Goal: Task Accomplishment & Management: Manage account settings

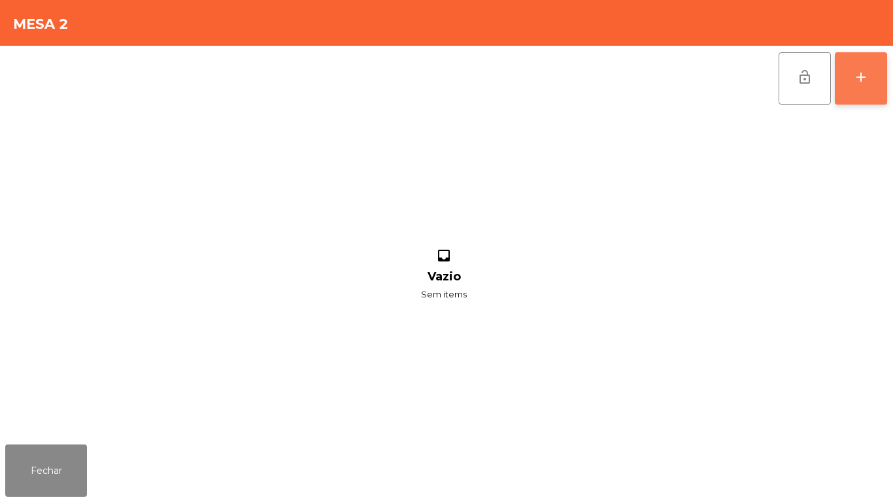
click at [852, 78] on button "add" at bounding box center [861, 78] width 52 height 52
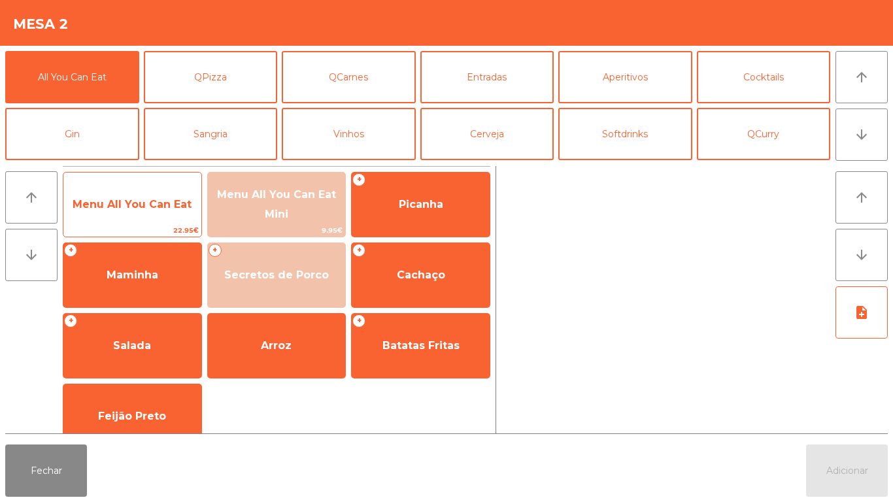
click at [152, 216] on span "Menu All You Can Eat" at bounding box center [132, 204] width 138 height 35
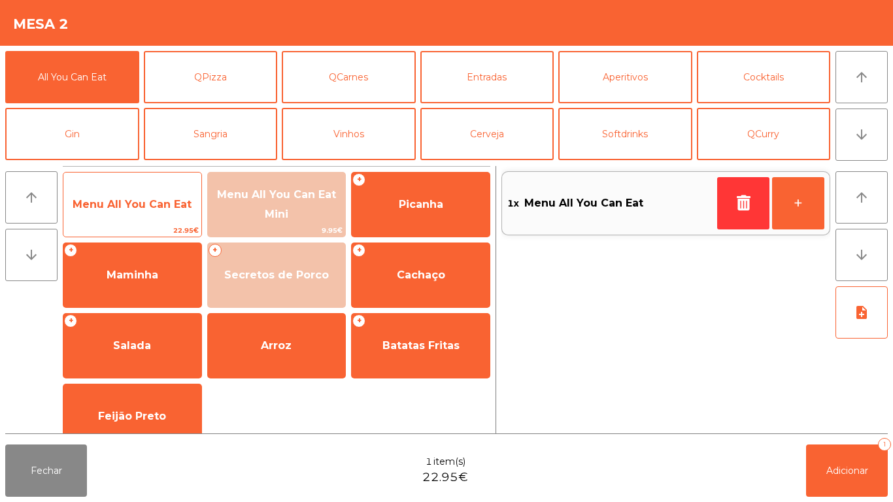
click at [150, 206] on span "Menu All You Can Eat" at bounding box center [132, 204] width 119 height 12
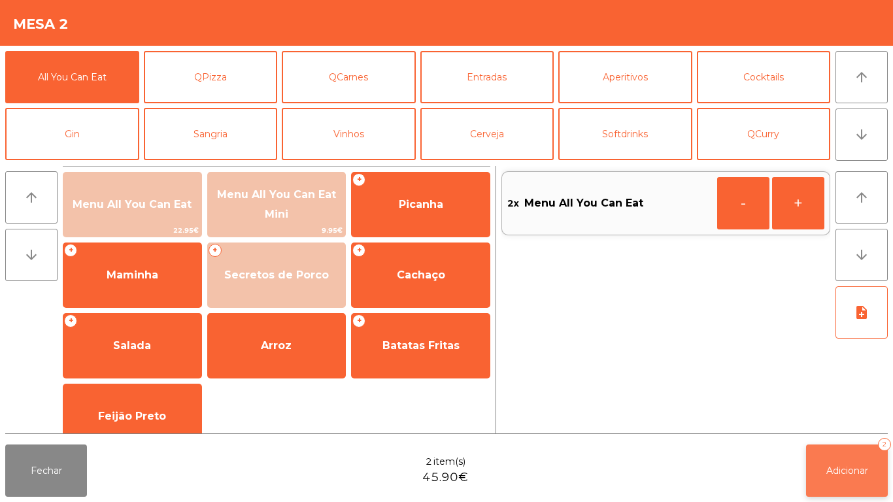
click at [839, 461] on button "Adicionar 2" at bounding box center [847, 470] width 82 height 52
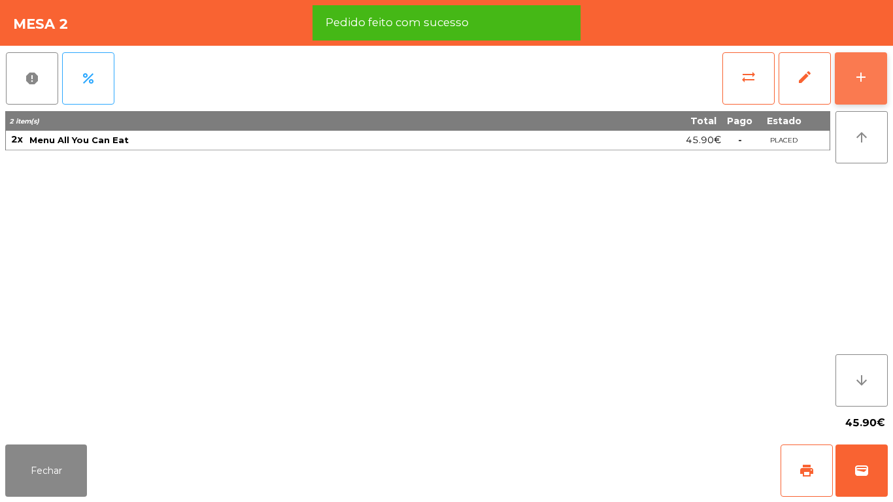
click at [844, 78] on button "add" at bounding box center [861, 78] width 52 height 52
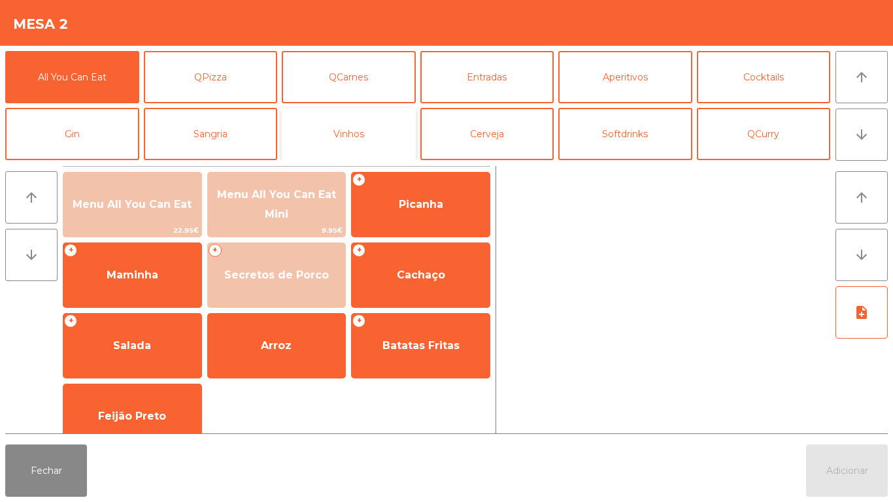
click at [361, 150] on button "Vinhos" at bounding box center [349, 134] width 134 height 52
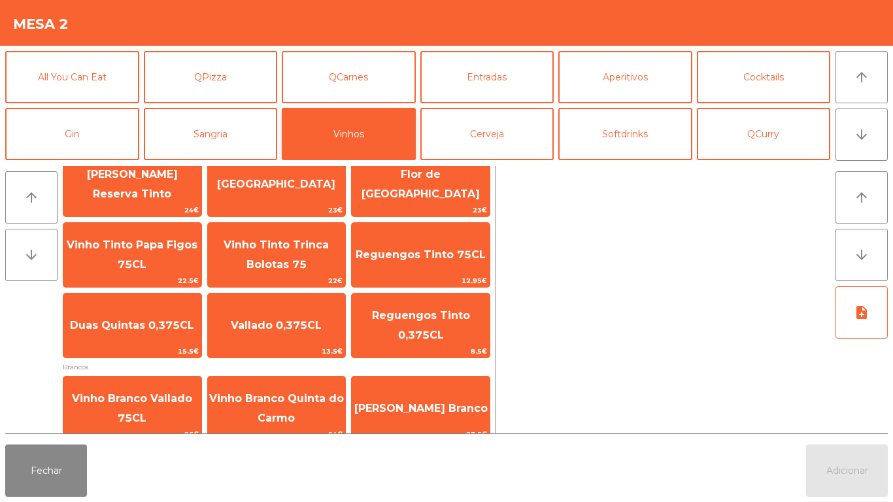
scroll to position [109, 0]
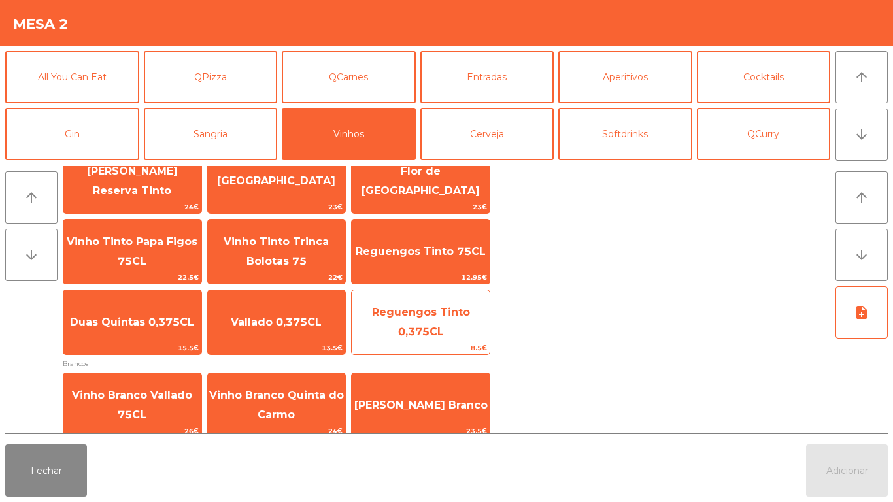
click at [404, 325] on span "Reguengos Tinto 0,375CL" at bounding box center [421, 322] width 98 height 32
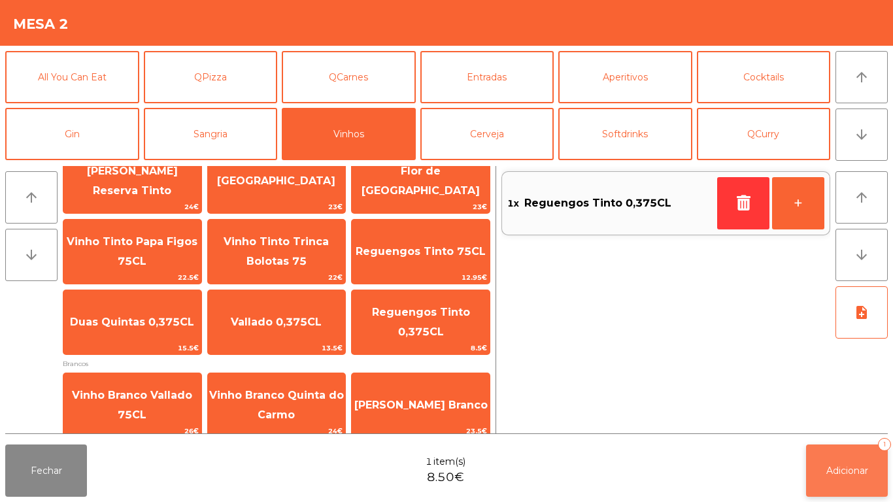
click at [827, 465] on span "Adicionar" at bounding box center [847, 471] width 42 height 12
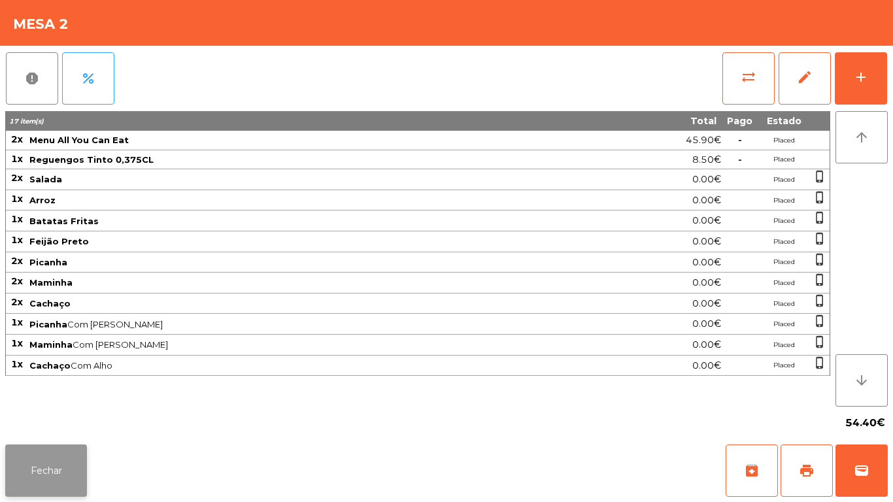
click at [44, 459] on button "Fechar" at bounding box center [46, 470] width 82 height 52
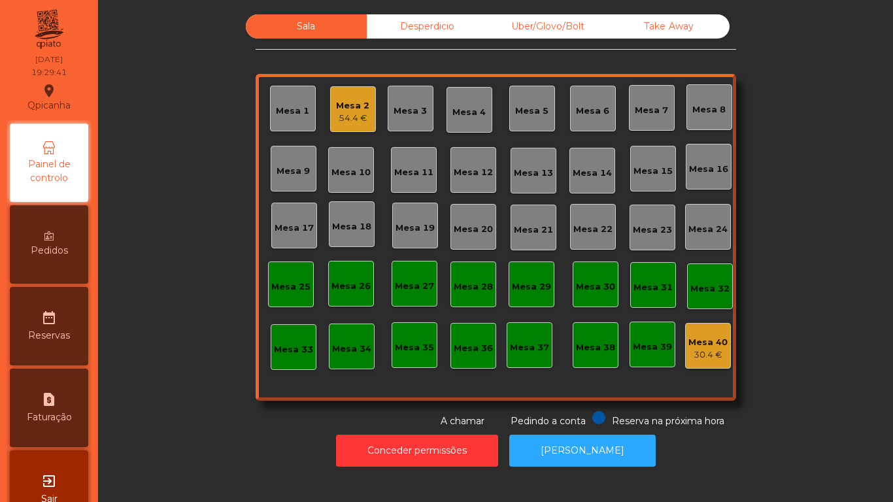
click at [398, 115] on div "Mesa 3" at bounding box center [409, 111] width 33 height 13
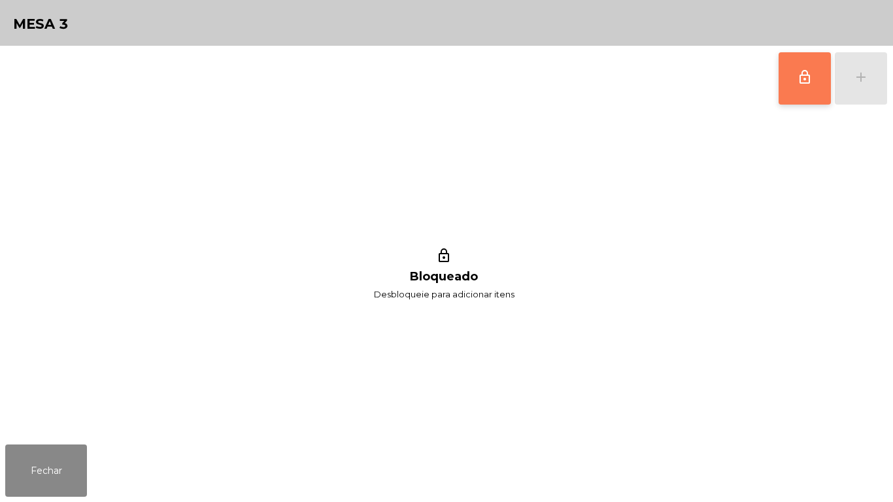
click at [785, 83] on button "lock_outline" at bounding box center [804, 78] width 52 height 52
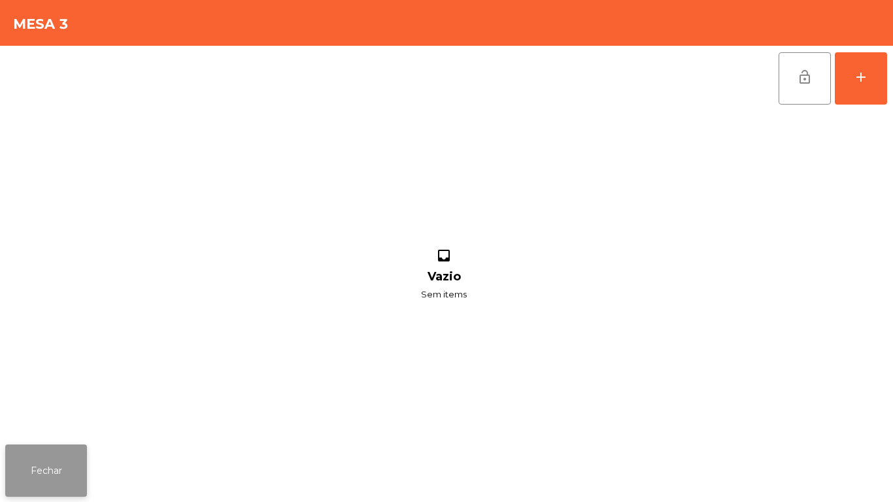
click at [58, 485] on button "Fechar" at bounding box center [46, 470] width 82 height 52
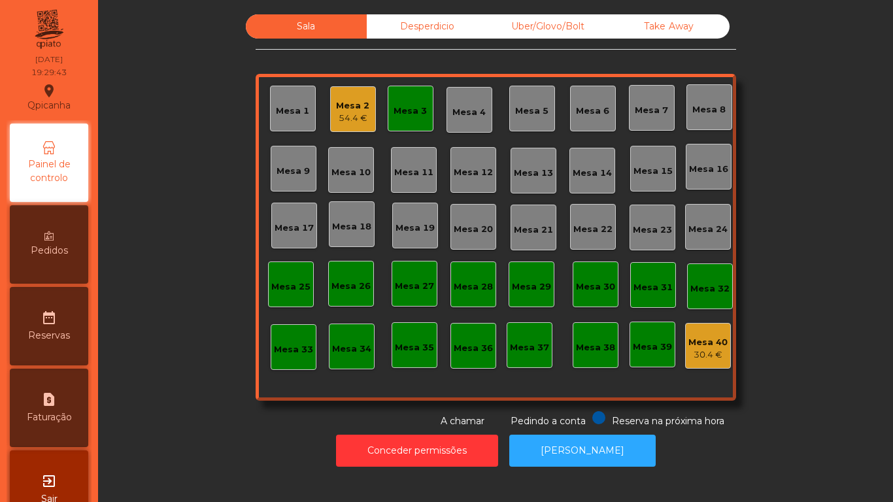
click at [402, 111] on div "Mesa 3" at bounding box center [409, 111] width 33 height 13
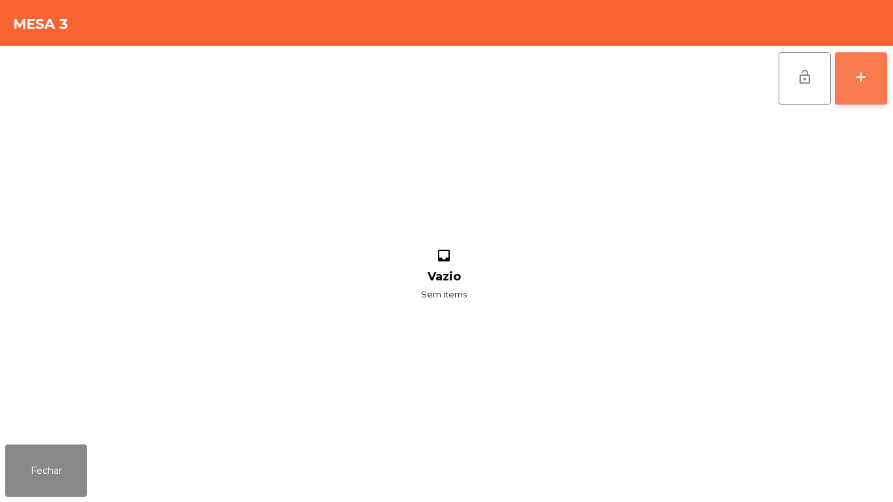
click at [846, 67] on button "add" at bounding box center [861, 78] width 52 height 52
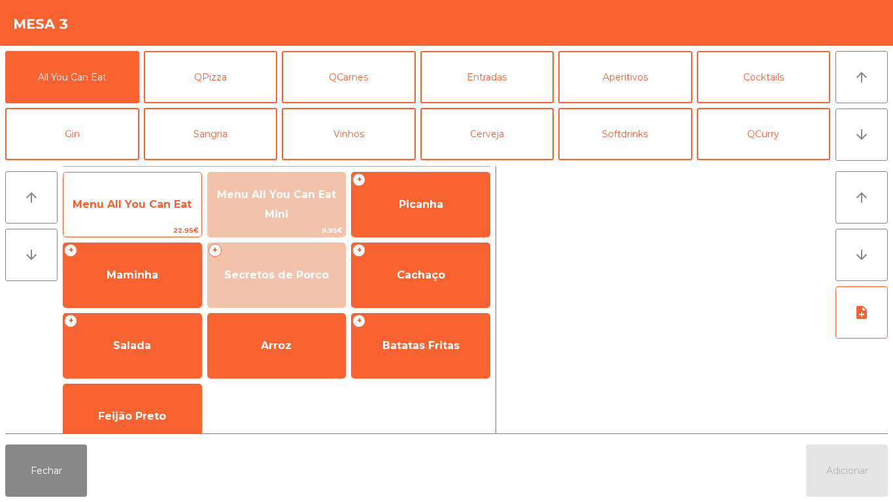
click at [127, 208] on span "Menu All You Can Eat" at bounding box center [132, 204] width 119 height 12
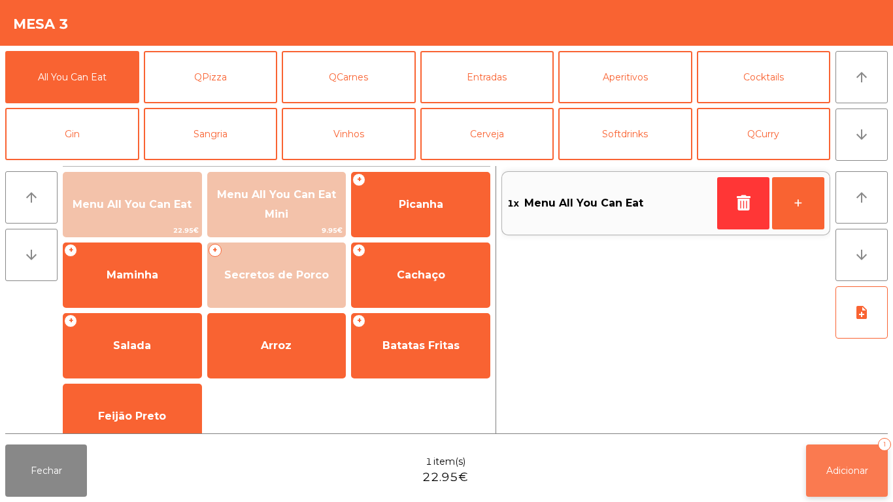
click at [844, 462] on button "Adicionar 1" at bounding box center [847, 470] width 82 height 52
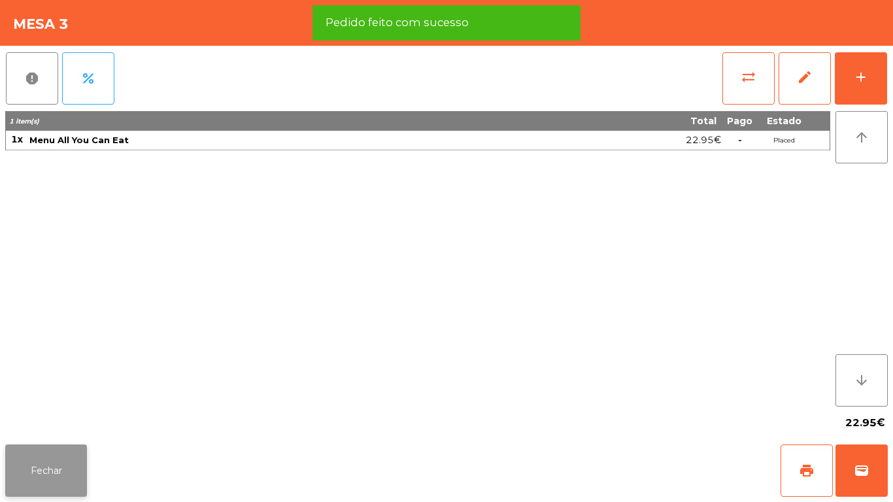
click at [44, 466] on button "Fechar" at bounding box center [46, 470] width 82 height 52
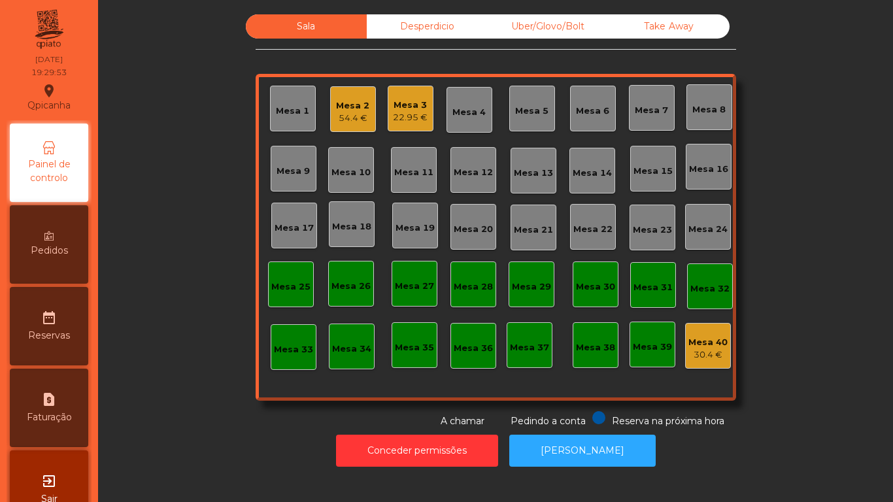
click at [345, 122] on div "54.4 €" at bounding box center [352, 118] width 33 height 13
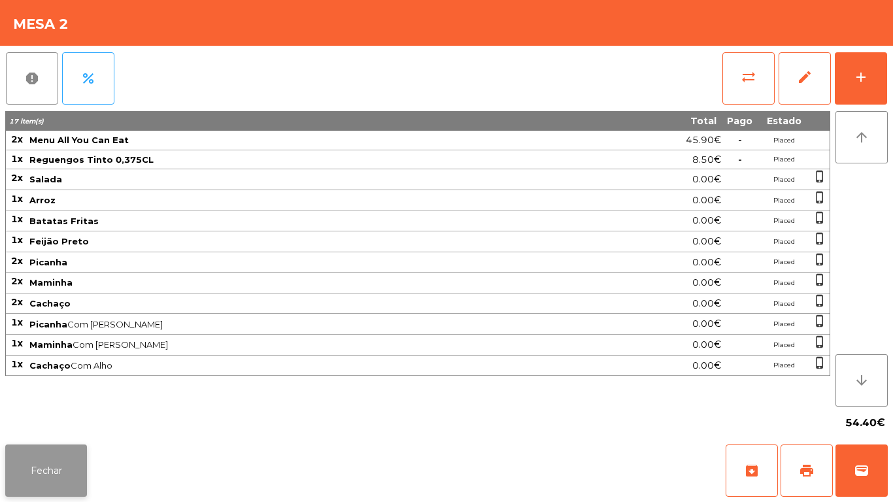
click at [47, 468] on button "Fechar" at bounding box center [46, 470] width 82 height 52
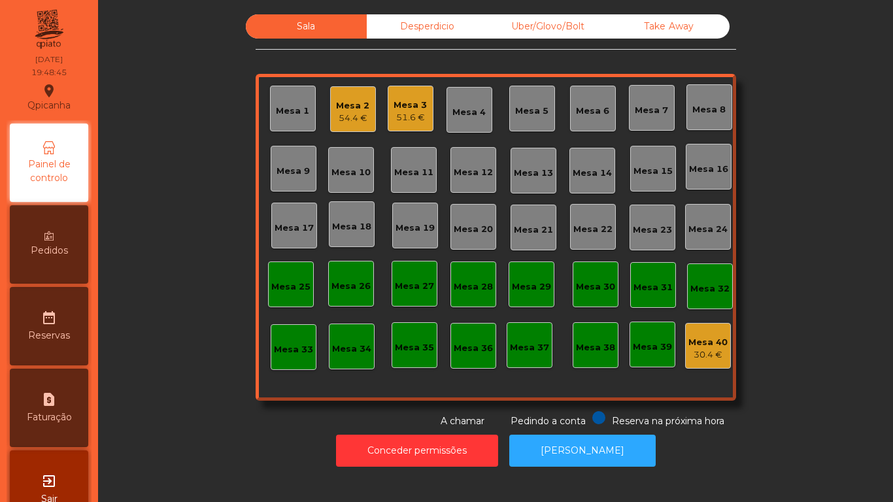
click at [336, 101] on div "Mesa 2" at bounding box center [352, 105] width 33 height 13
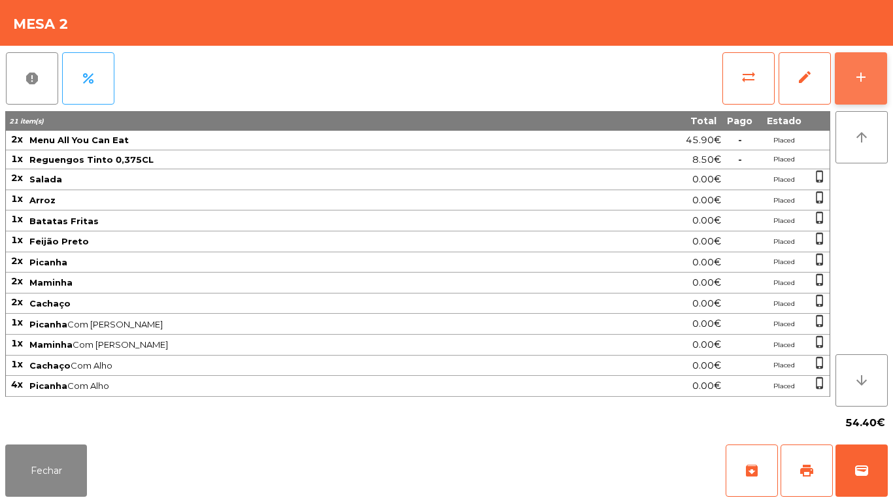
click at [846, 81] on button "add" at bounding box center [861, 78] width 52 height 52
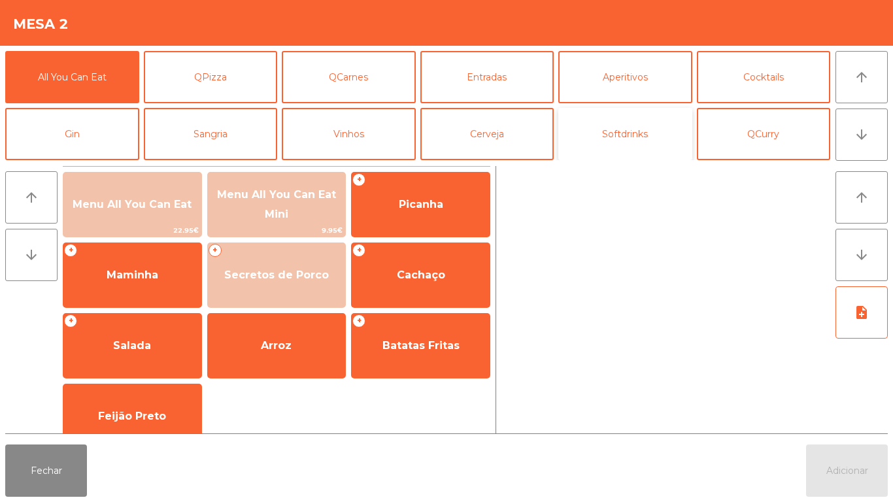
click at [618, 140] on button "Softdrinks" at bounding box center [625, 134] width 134 height 52
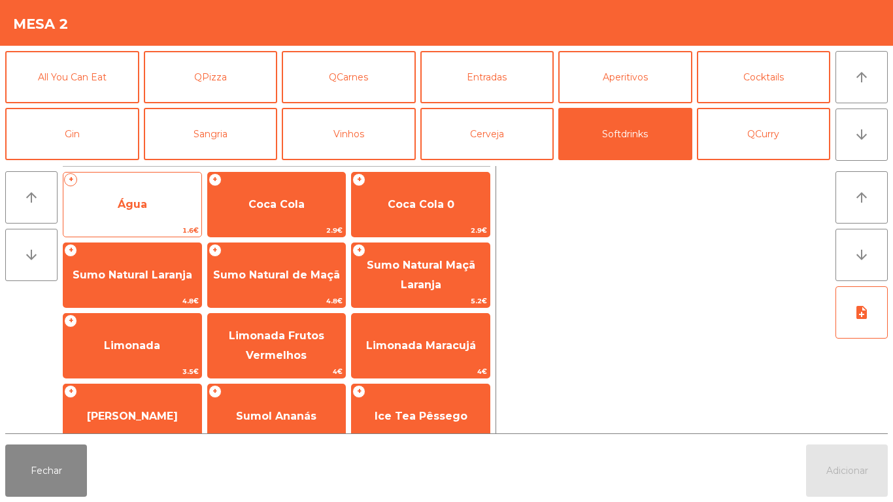
click at [169, 197] on span "Água" at bounding box center [132, 204] width 138 height 35
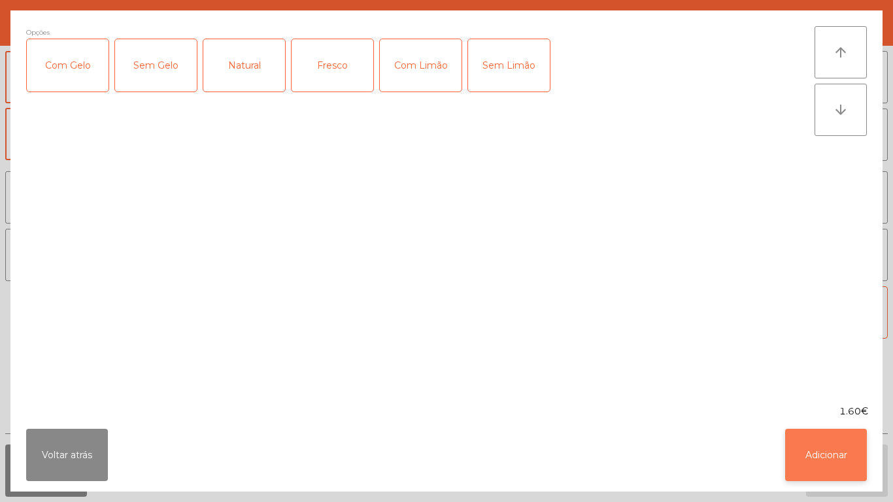
click at [824, 457] on button "Adicionar" at bounding box center [826, 455] width 82 height 52
click at [835, 469] on span "Adicionar" at bounding box center [847, 471] width 42 height 12
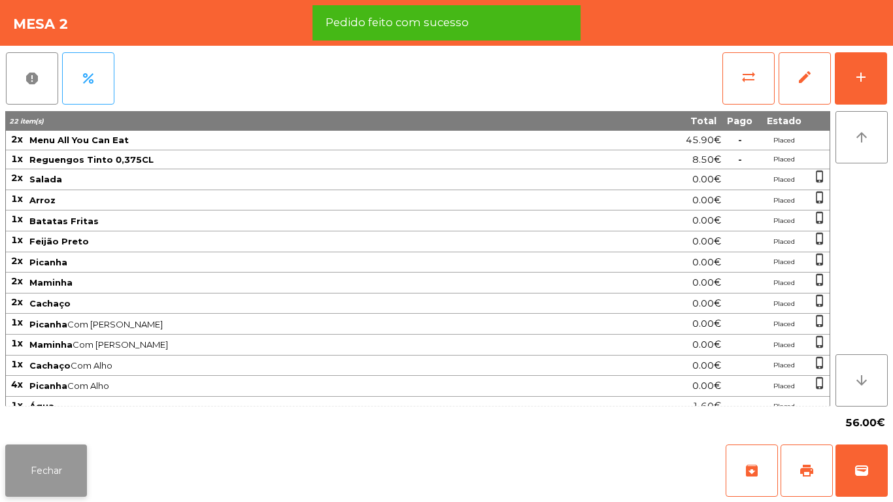
click at [59, 458] on button "Fechar" at bounding box center [46, 470] width 82 height 52
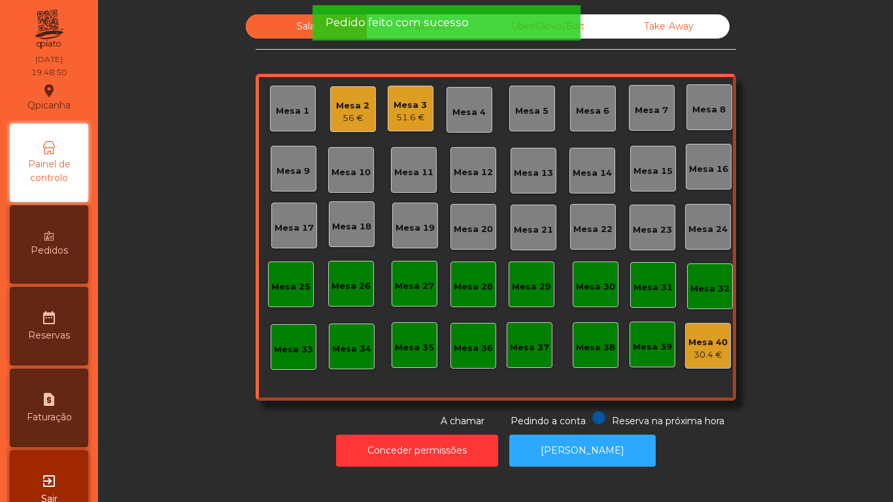
click at [407, 114] on div "51.6 €" at bounding box center [409, 117] width 33 height 13
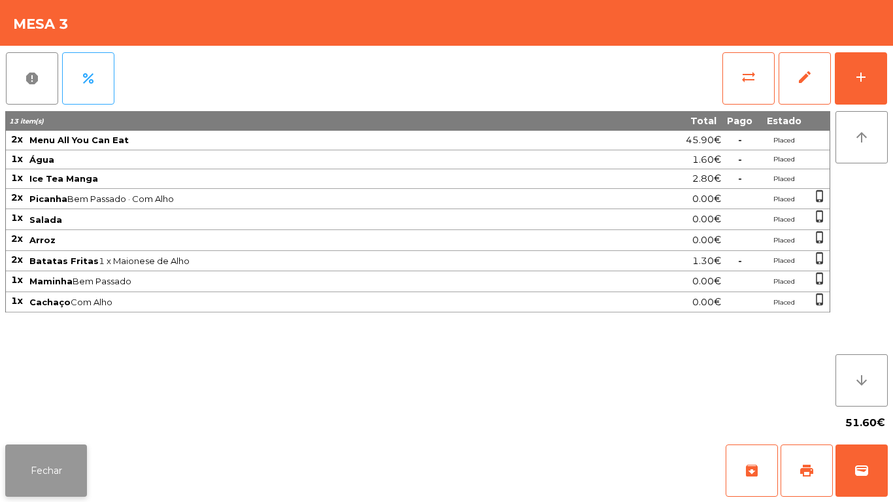
click at [64, 446] on button "Fechar" at bounding box center [46, 470] width 82 height 52
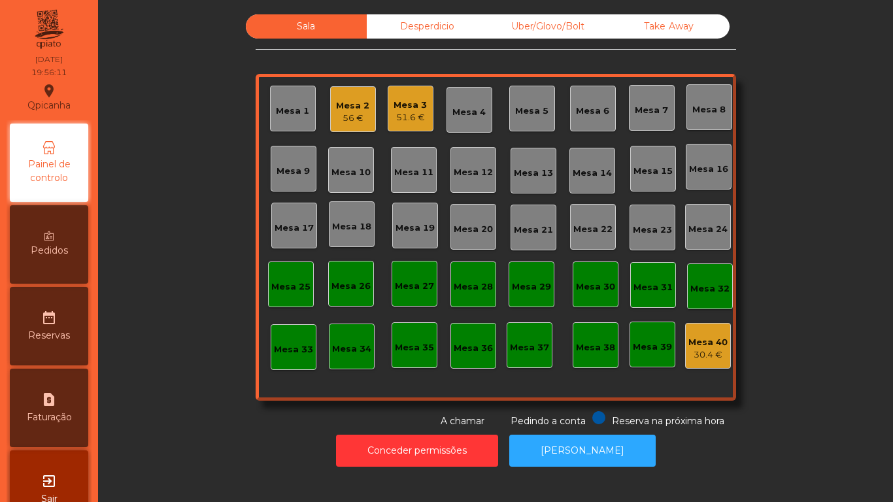
click at [551, 22] on div "Uber/Glovo/Bolt" at bounding box center [548, 26] width 121 height 24
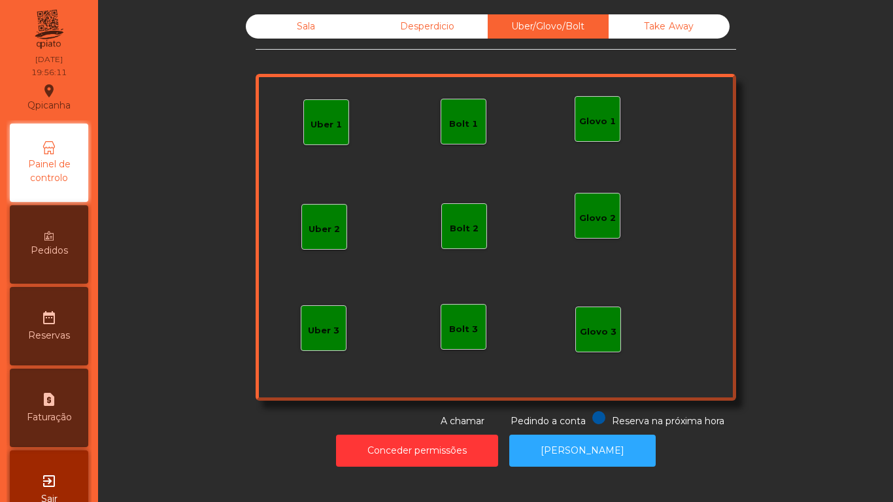
click at [649, 35] on div "Take Away" at bounding box center [668, 26] width 121 height 24
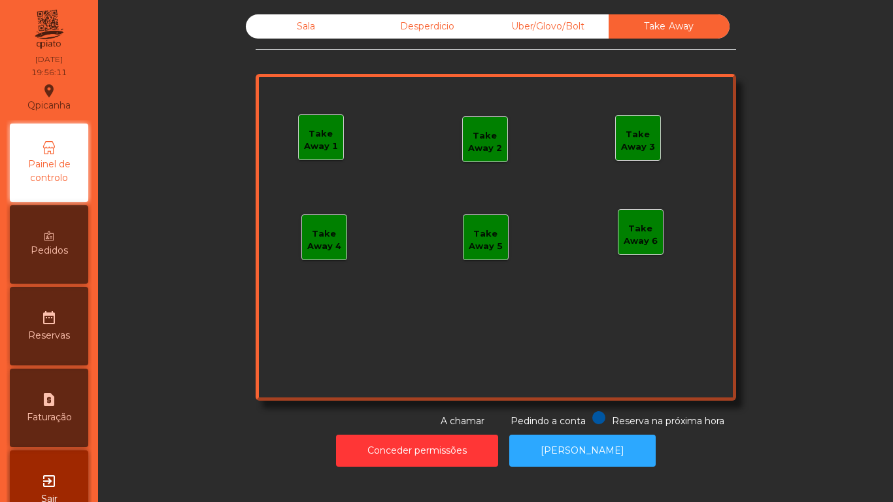
click at [404, 35] on div "Desperdicio" at bounding box center [427, 26] width 121 height 24
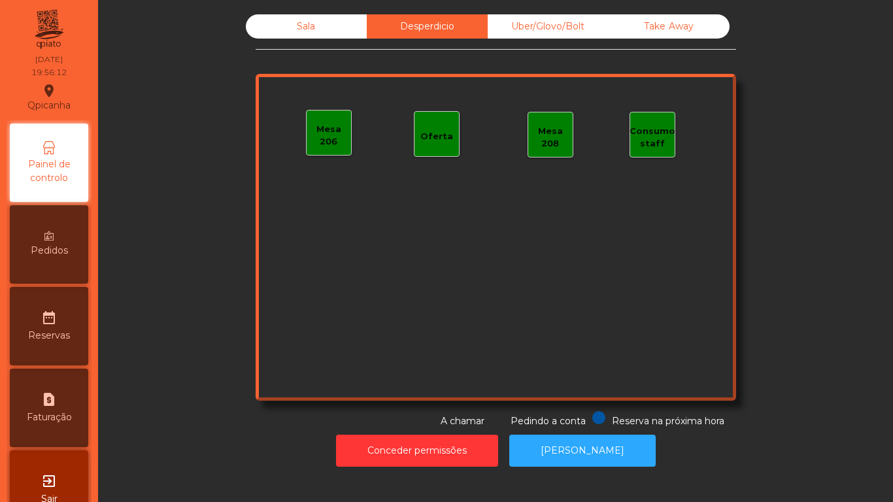
click at [319, 25] on div "Sala" at bounding box center [306, 26] width 121 height 24
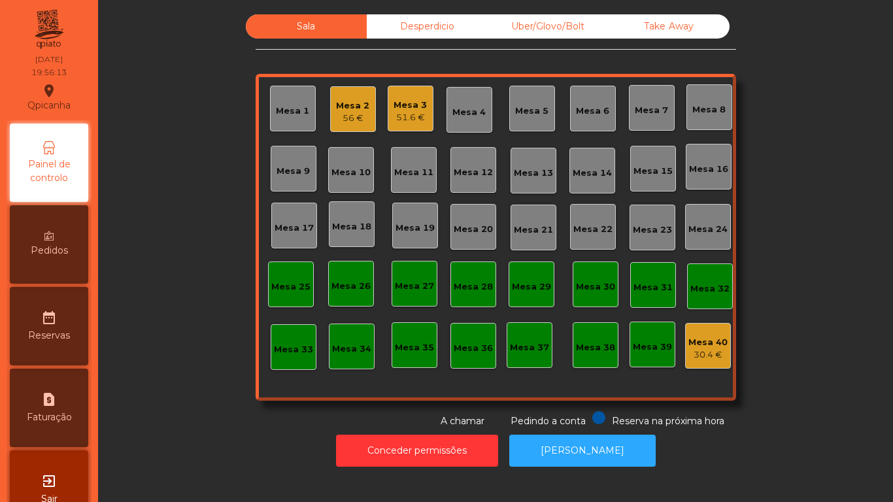
click at [405, 110] on div "Mesa 3" at bounding box center [409, 105] width 33 height 13
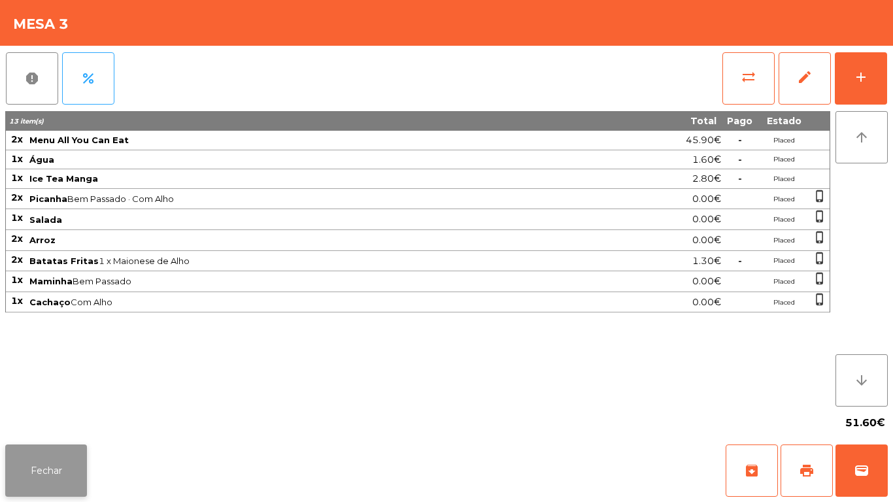
click at [67, 445] on button "Fechar" at bounding box center [46, 470] width 82 height 52
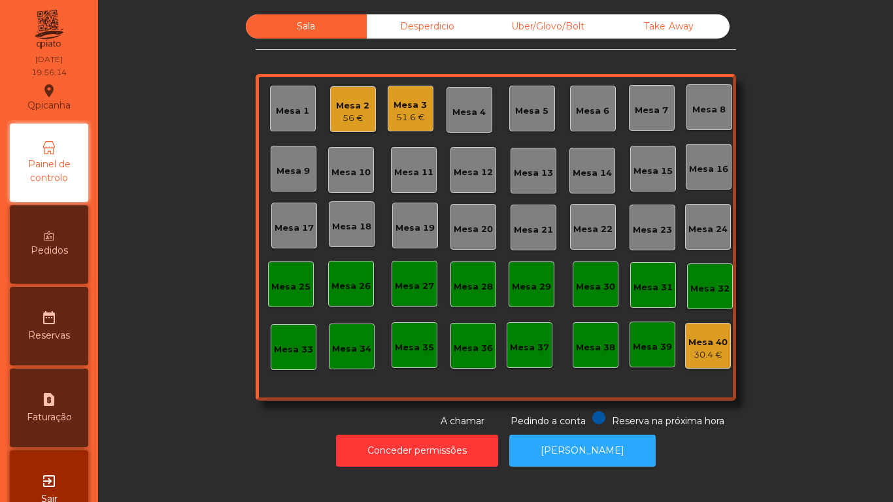
click at [714, 327] on div "Mesa 40 30.4 €" at bounding box center [708, 346] width 46 height 46
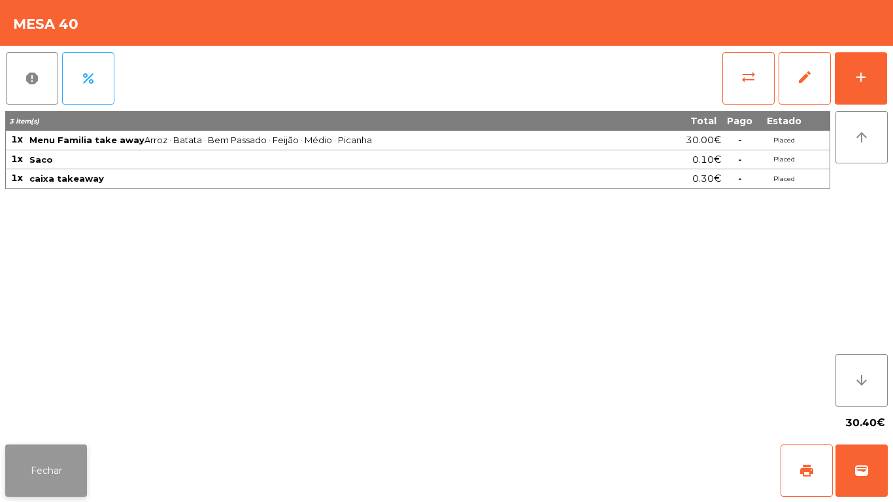
click at [72, 462] on button "Fechar" at bounding box center [46, 470] width 82 height 52
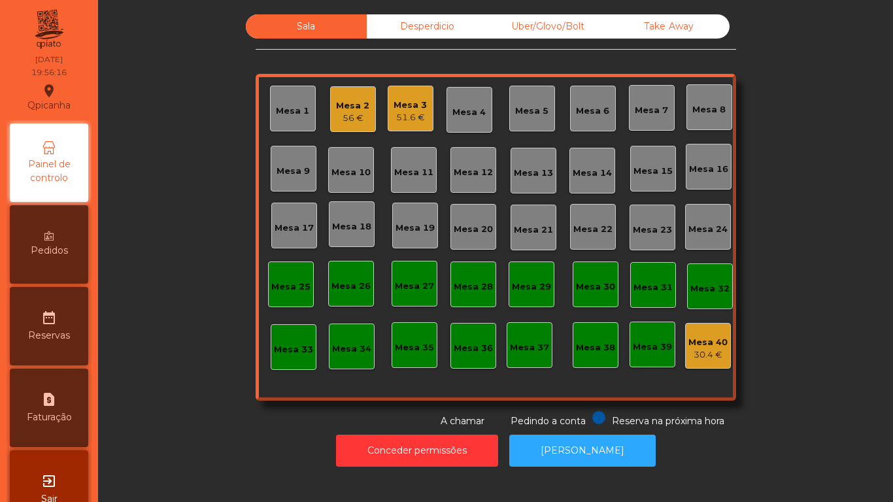
click at [357, 120] on div "56 €" at bounding box center [352, 118] width 33 height 13
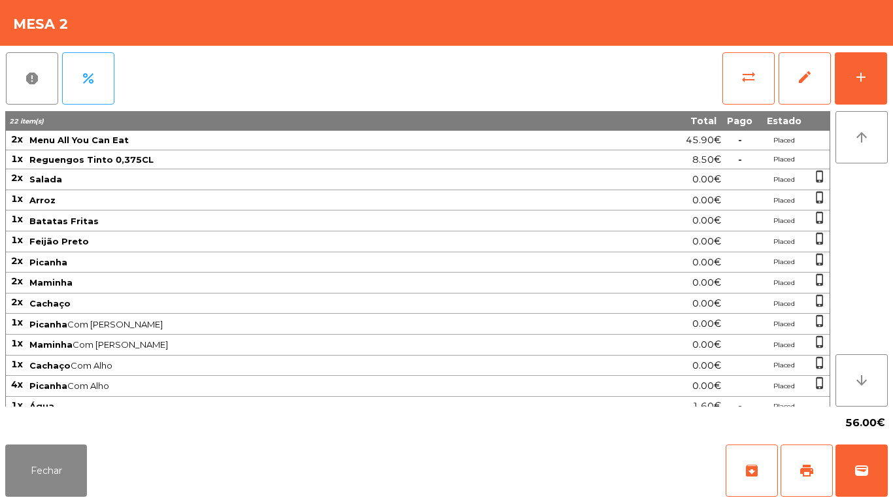
scroll to position [9, 0]
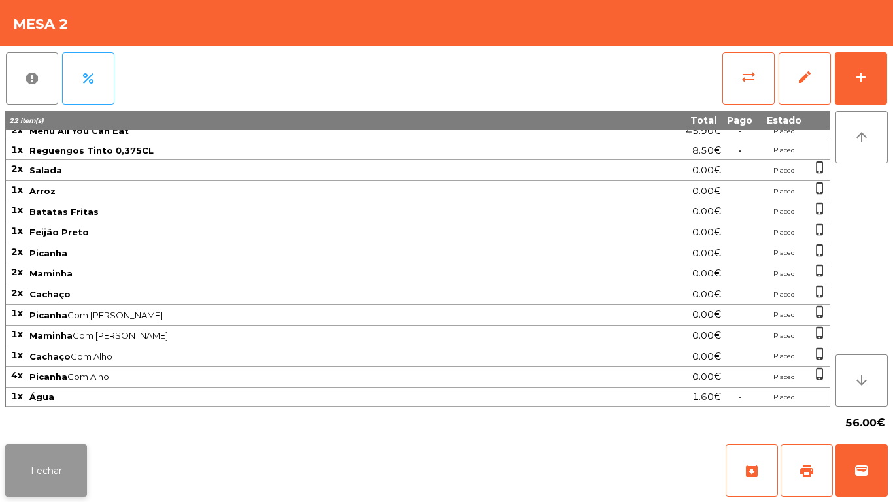
click at [59, 457] on button "Fechar" at bounding box center [46, 470] width 82 height 52
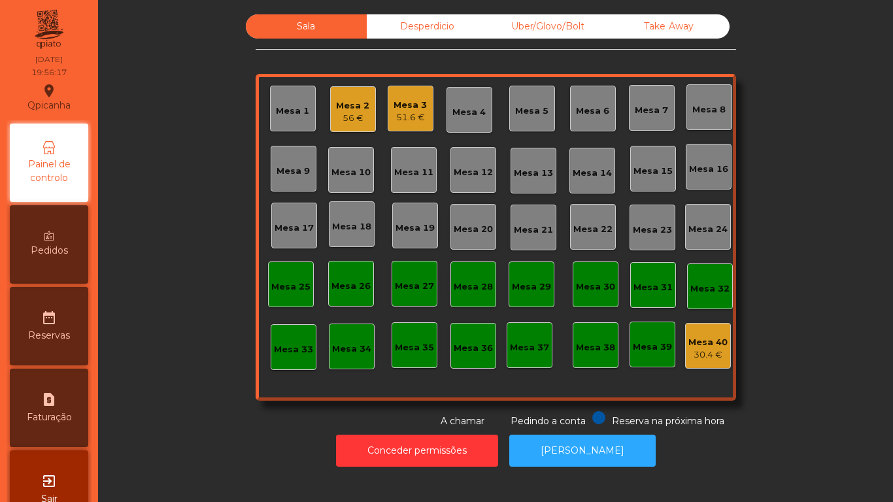
click at [190, 403] on div "Sala Desperdicio Uber/Glovo/Bolt Take Away Mesa 1 Mesa 2 56 € Mesa 3 51.6 € Mes…" at bounding box center [495, 221] width 759 height 414
click at [351, 127] on div "Mesa 2 56 €" at bounding box center [353, 109] width 46 height 46
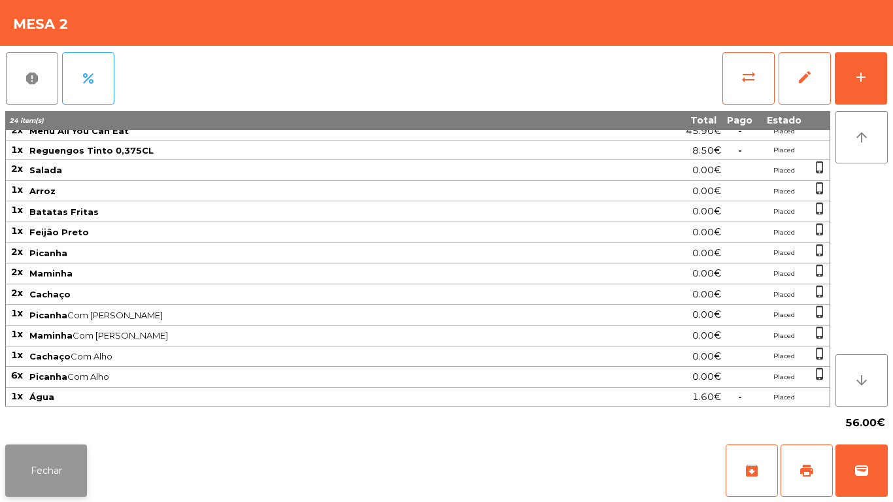
click at [66, 458] on button "Fechar" at bounding box center [46, 470] width 82 height 52
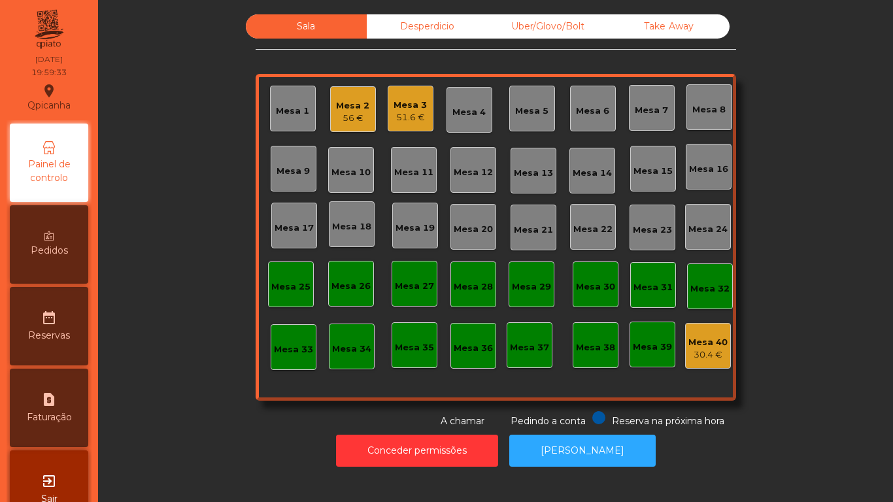
click at [412, 92] on div "Mesa 3 51.6 €" at bounding box center [411, 109] width 46 height 46
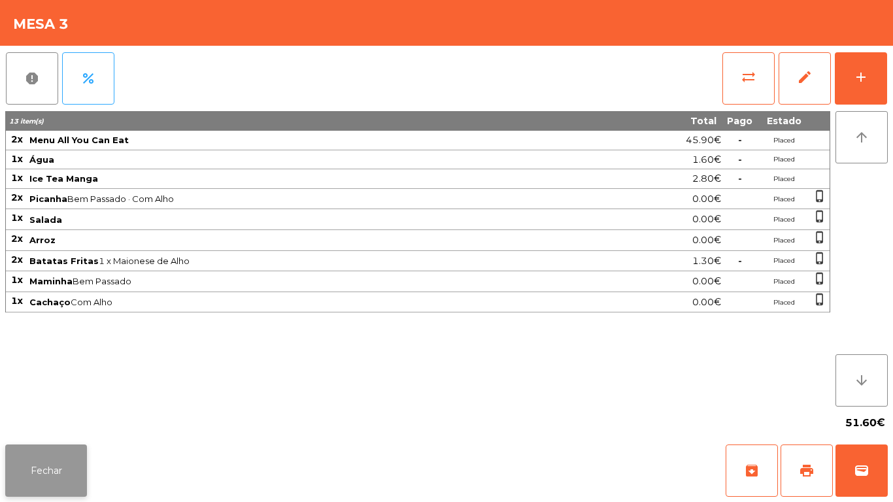
click at [58, 459] on button "Fechar" at bounding box center [46, 470] width 82 height 52
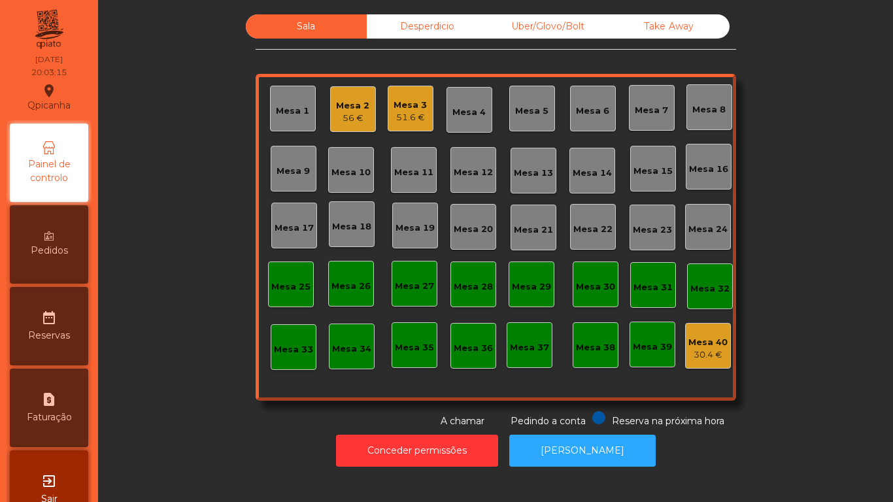
click at [425, 35] on div "Desperdicio" at bounding box center [427, 26] width 121 height 24
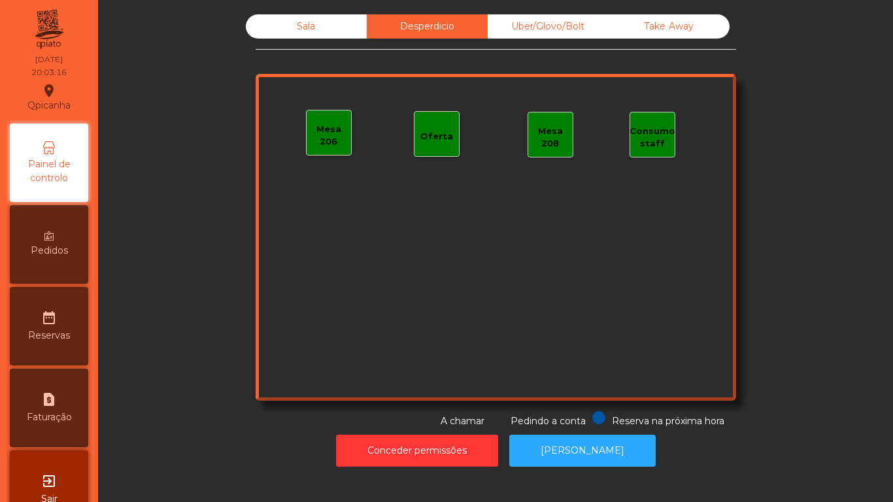
click at [306, 33] on div "Sala" at bounding box center [306, 26] width 121 height 24
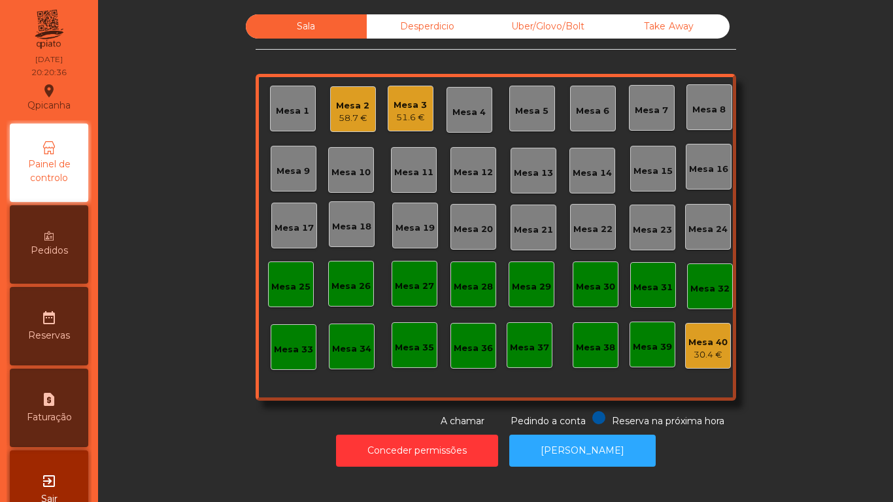
click at [405, 103] on div "Mesa 3" at bounding box center [409, 105] width 33 height 13
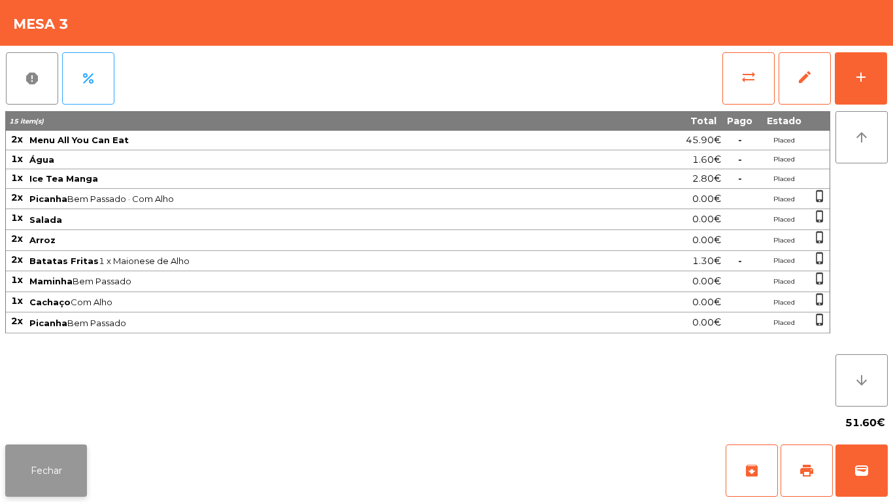
click at [56, 484] on button "Fechar" at bounding box center [46, 470] width 82 height 52
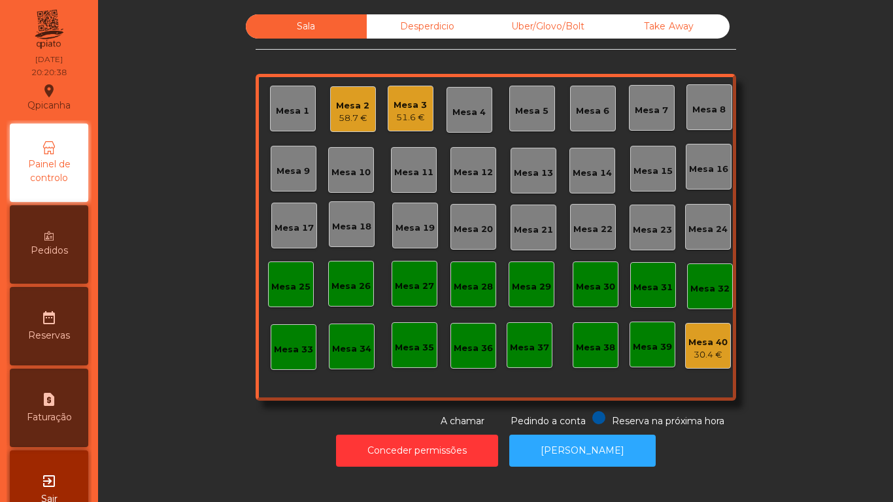
click at [352, 126] on div "Mesa 2 58.7 €" at bounding box center [353, 109] width 46 height 46
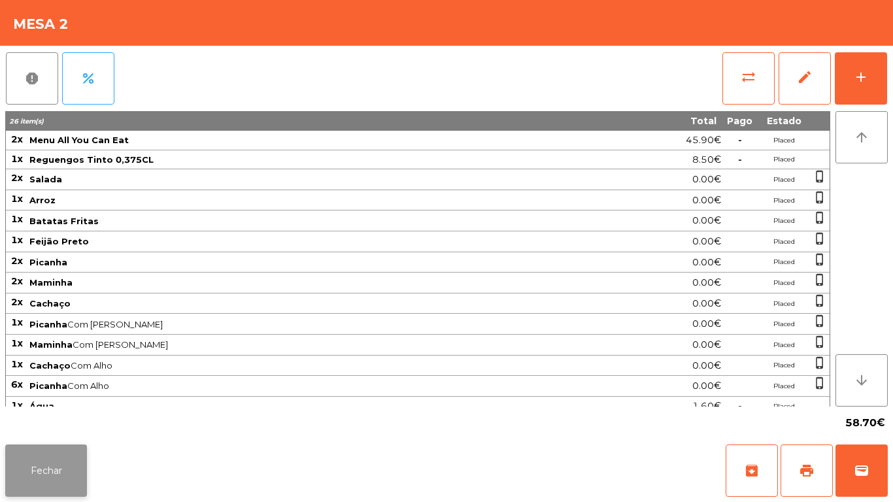
click at [63, 470] on button "Fechar" at bounding box center [46, 470] width 82 height 52
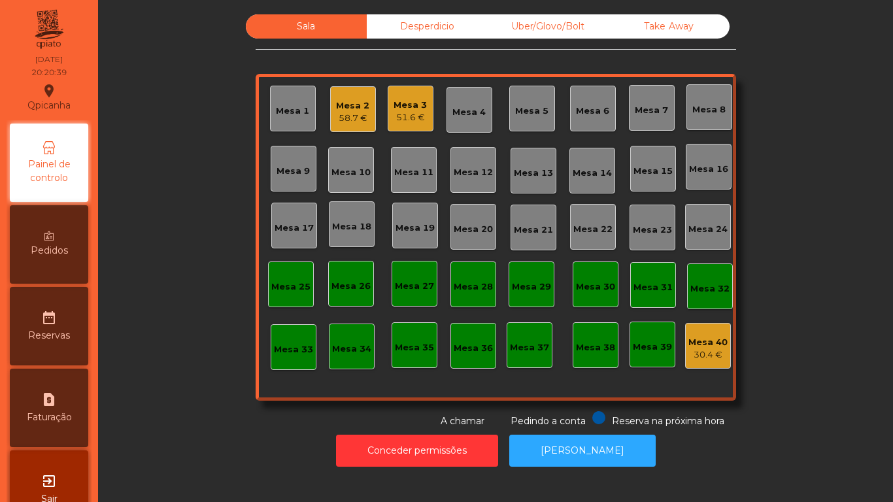
click at [352, 114] on div "58.7 €" at bounding box center [352, 118] width 33 height 13
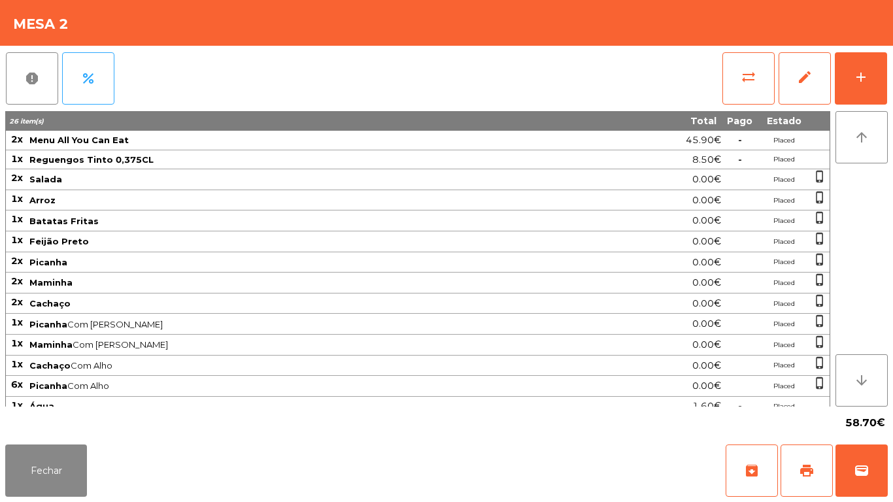
scroll to position [29, 0]
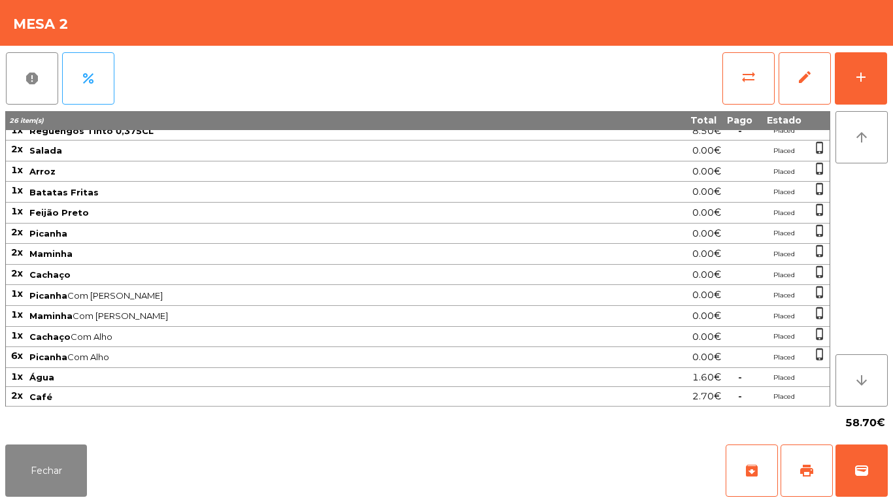
click at [65, 501] on div "Fechar archive print wallet" at bounding box center [446, 470] width 893 height 63
click at [71, 468] on button "Fechar" at bounding box center [46, 470] width 82 height 52
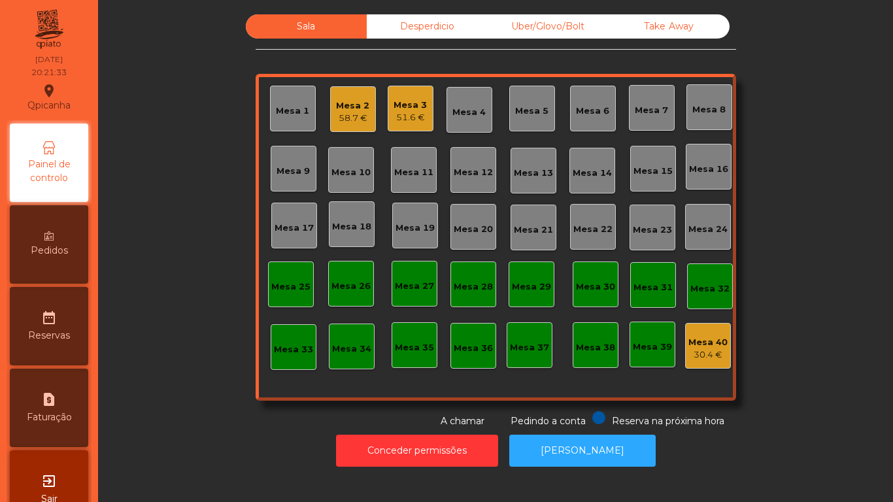
click at [798, 410] on div "Sala Desperdicio Uber/Glovo/Bolt Take Away Mesa 1 Mesa 2 58.7 € Mesa 3 51.6 € M…" at bounding box center [495, 221] width 759 height 414
click at [435, 34] on div "Desperdicio" at bounding box center [427, 26] width 121 height 24
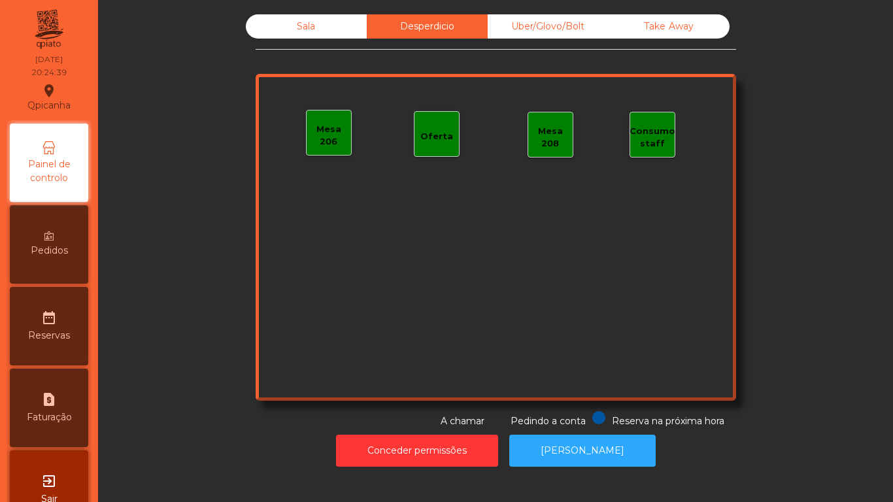
click at [550, 27] on div "Uber/Glovo/Bolt" at bounding box center [548, 26] width 121 height 24
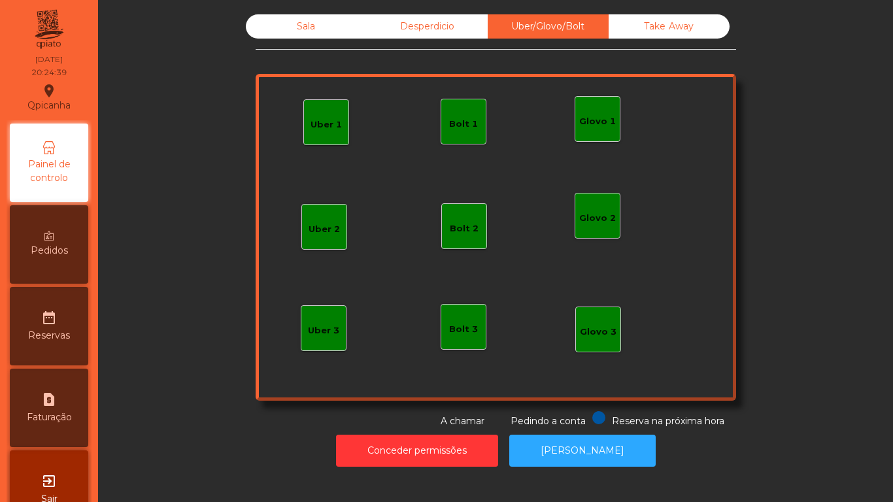
click at [673, 36] on div "Take Away" at bounding box center [668, 26] width 121 height 24
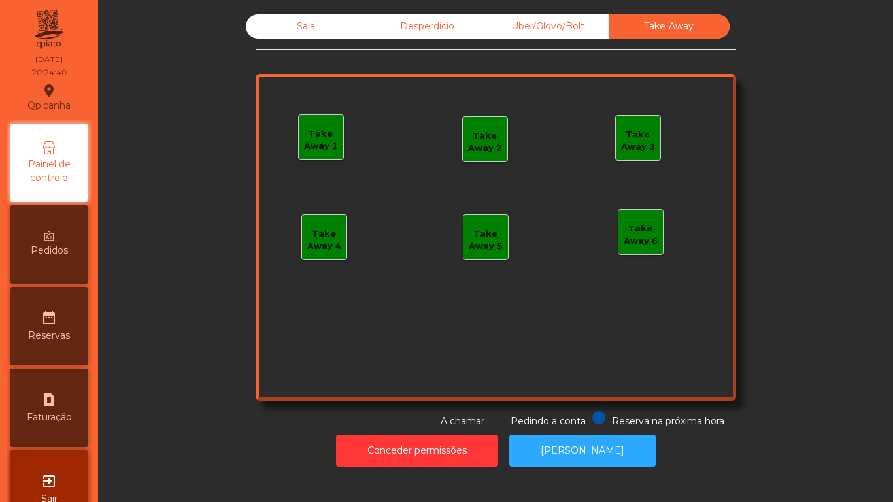
click at [322, 37] on div "Sala" at bounding box center [306, 26] width 121 height 24
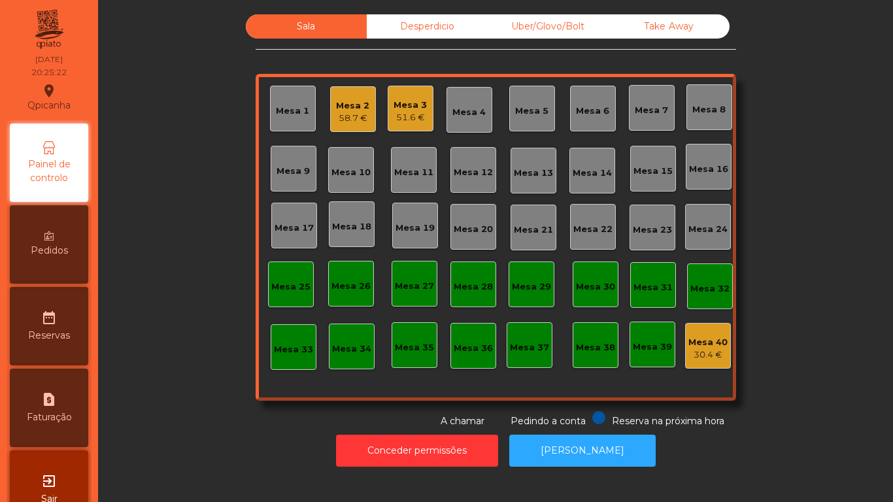
click at [442, 34] on div "Desperdicio" at bounding box center [427, 26] width 121 height 24
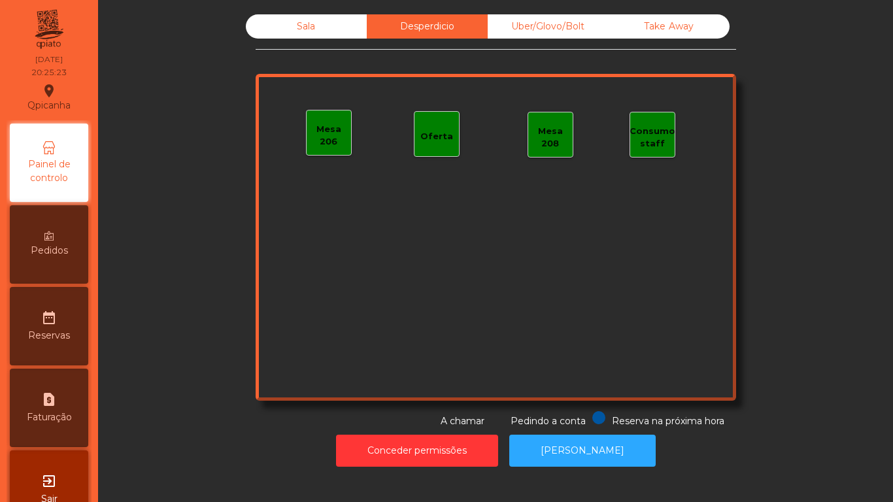
click at [558, 33] on div "Uber/Glovo/Bolt" at bounding box center [548, 26] width 121 height 24
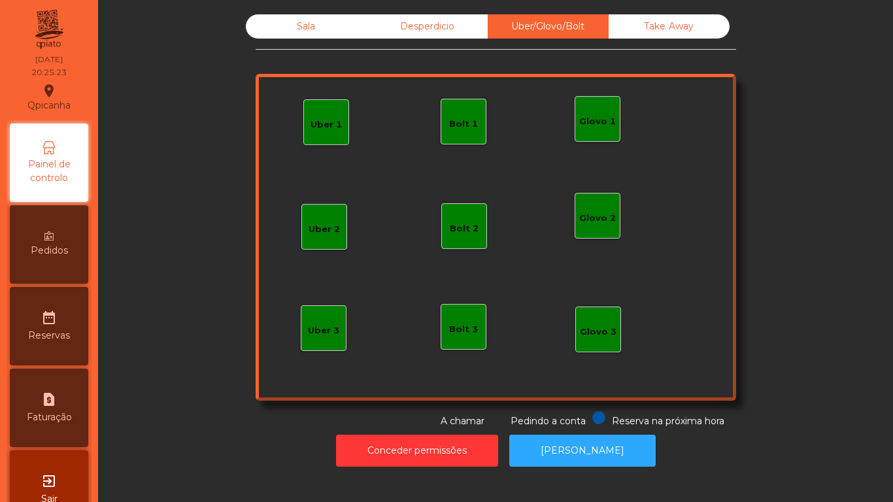
click at [669, 35] on div "Take Away" at bounding box center [668, 26] width 121 height 24
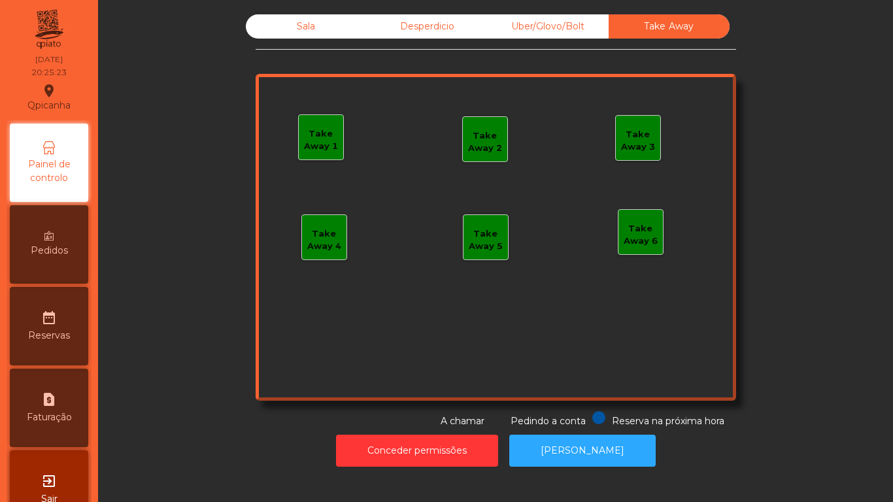
click at [330, 32] on div "Sala" at bounding box center [306, 26] width 121 height 24
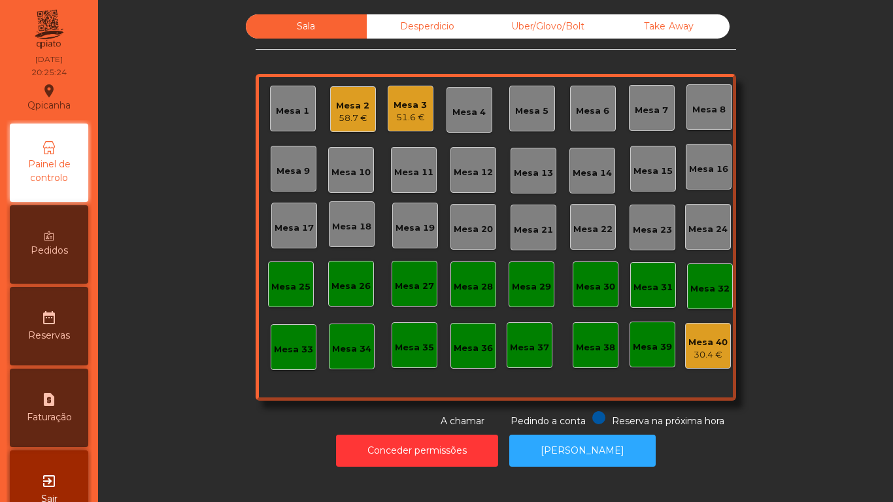
click at [205, 152] on div "Sala Desperdicio Uber/Glovo/Bolt Take Away Mesa 1 Mesa 2 58.7 € Mesa 3 51.6 € M…" at bounding box center [495, 221] width 759 height 414
click at [277, 120] on div "Mesa 1" at bounding box center [293, 109] width 46 height 46
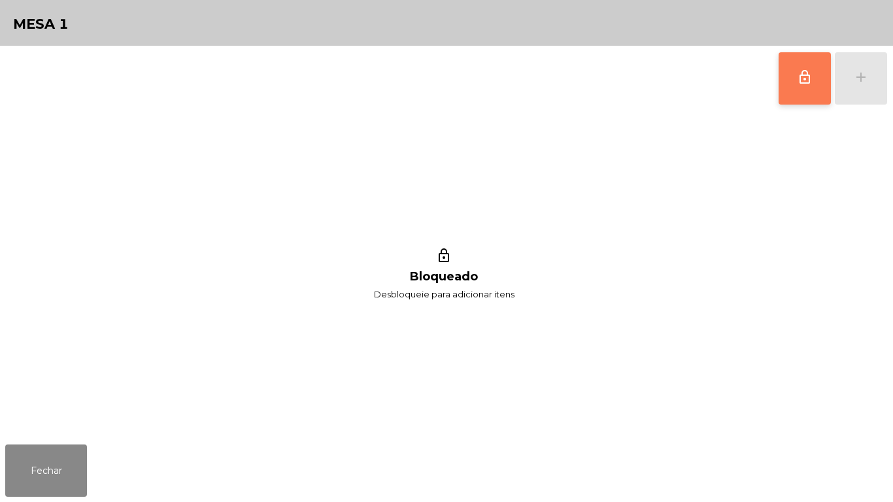
click at [795, 86] on button "lock_outline" at bounding box center [804, 78] width 52 height 52
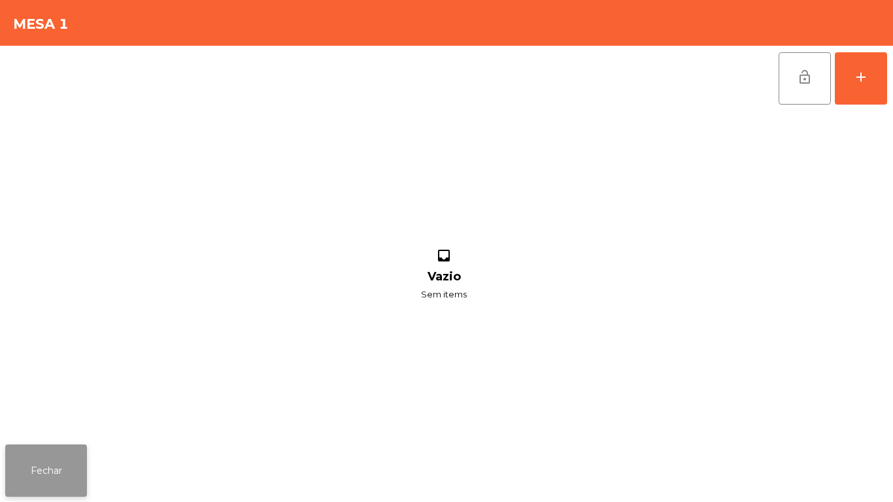
click at [76, 456] on button "Fechar" at bounding box center [46, 470] width 82 height 52
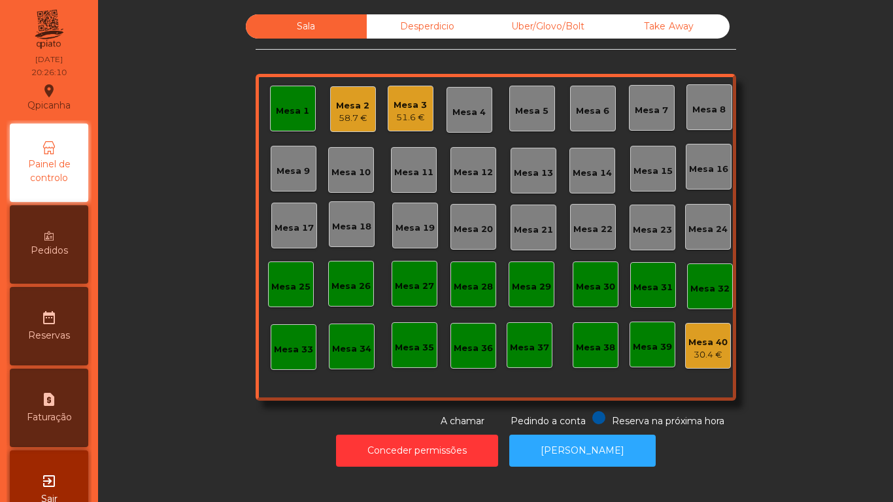
click at [342, 131] on div "Mesa 2 58.7 €" at bounding box center [353, 109] width 46 height 46
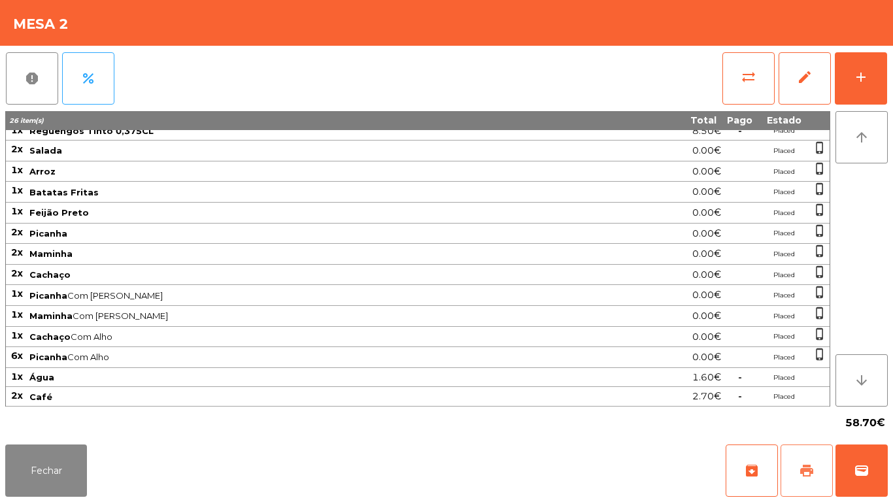
click at [805, 452] on button "print" at bounding box center [806, 470] width 52 height 52
click at [86, 458] on button "Fechar" at bounding box center [46, 470] width 82 height 52
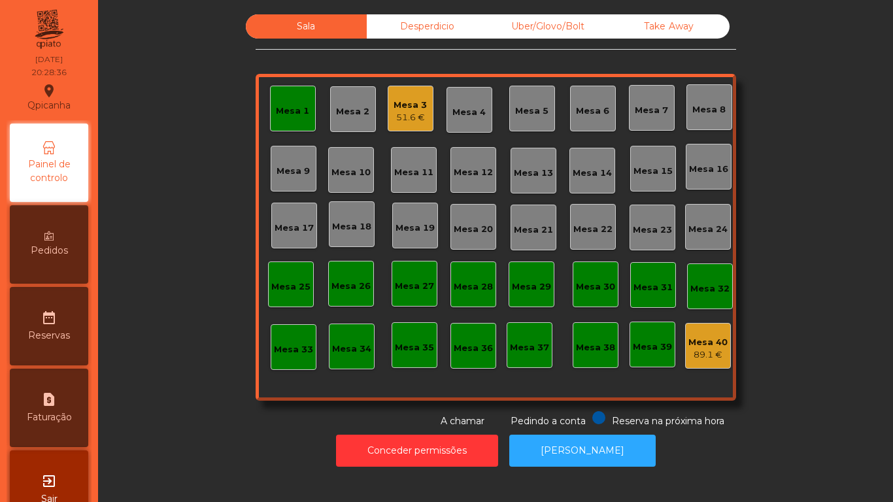
click at [286, 118] on div "Mesa 1" at bounding box center [293, 109] width 46 height 46
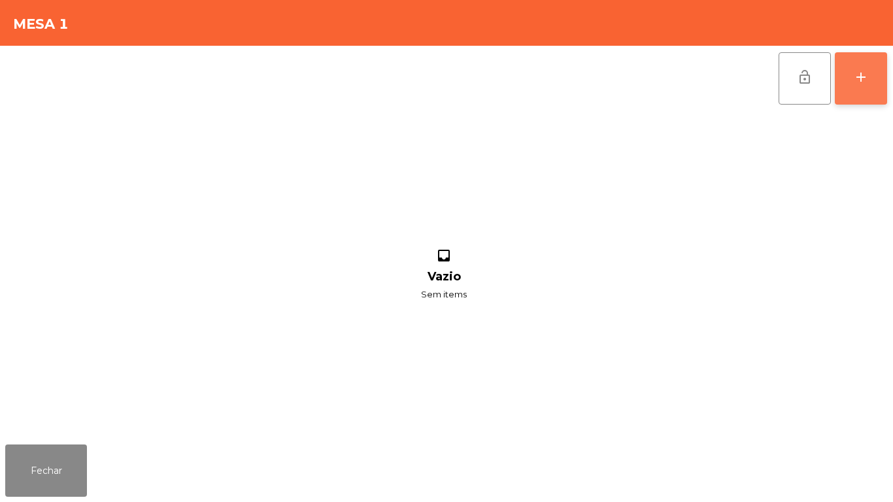
click at [857, 89] on button "add" at bounding box center [861, 78] width 52 height 52
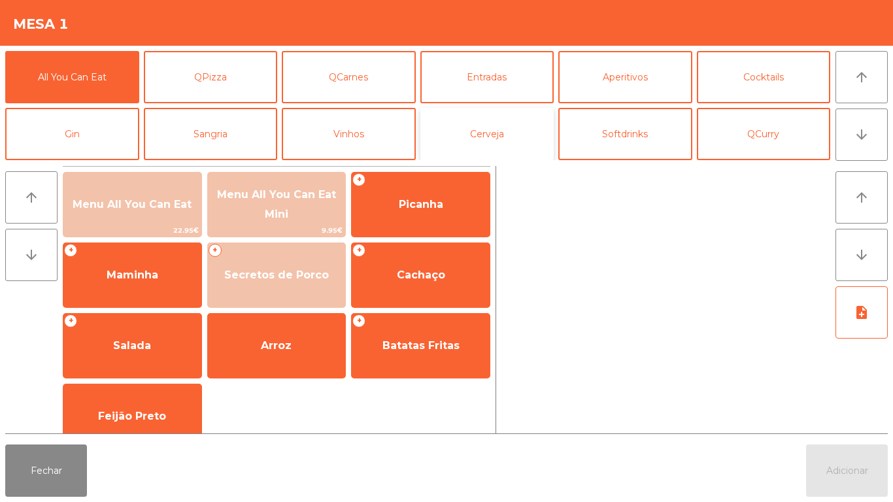
click at [488, 141] on button "Cerveja" at bounding box center [487, 134] width 134 height 52
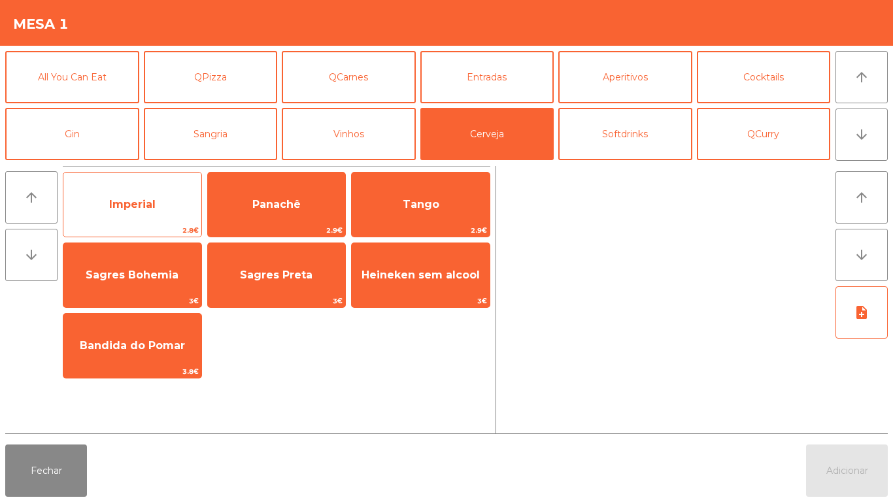
click at [149, 193] on span "Imperial" at bounding box center [132, 204] width 138 height 35
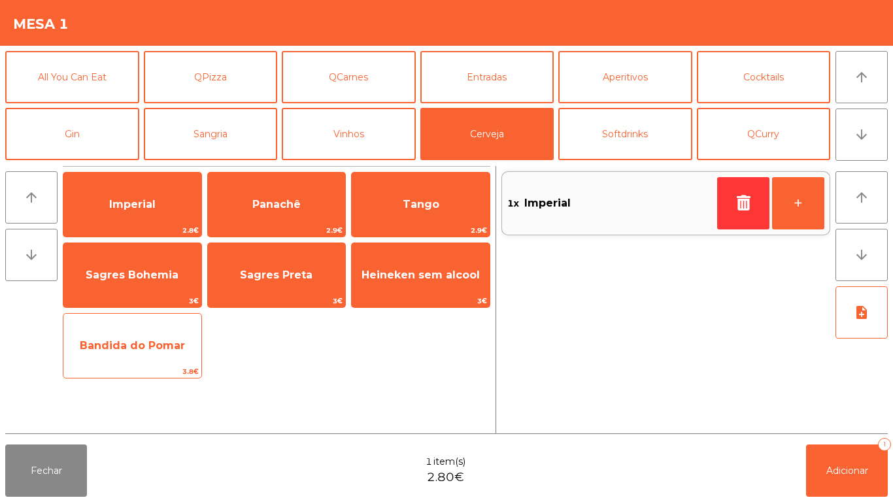
click at [160, 340] on span "Bandida do Pomar" at bounding box center [132, 345] width 105 height 12
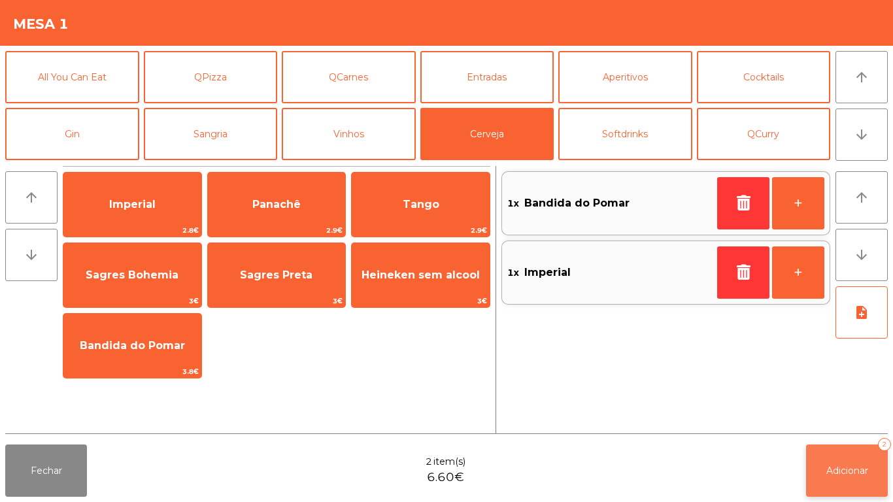
click at [848, 453] on button "Adicionar 2" at bounding box center [847, 470] width 82 height 52
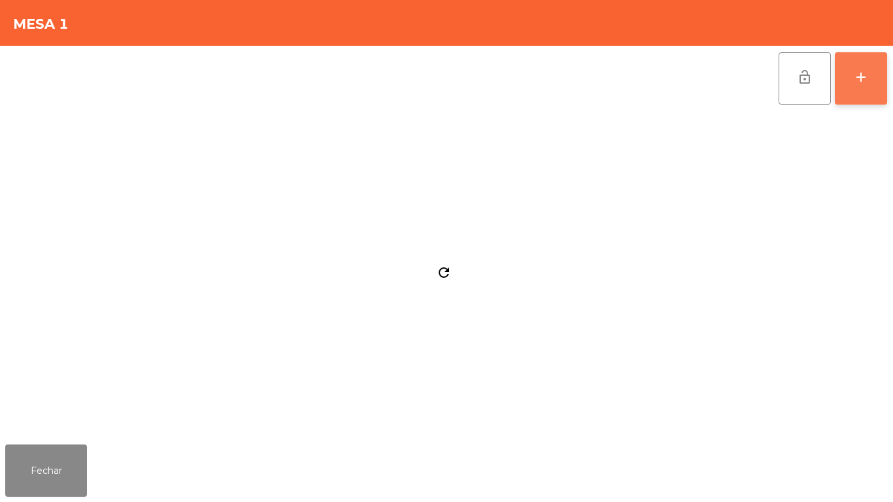
click at [858, 90] on button "add" at bounding box center [861, 78] width 52 height 52
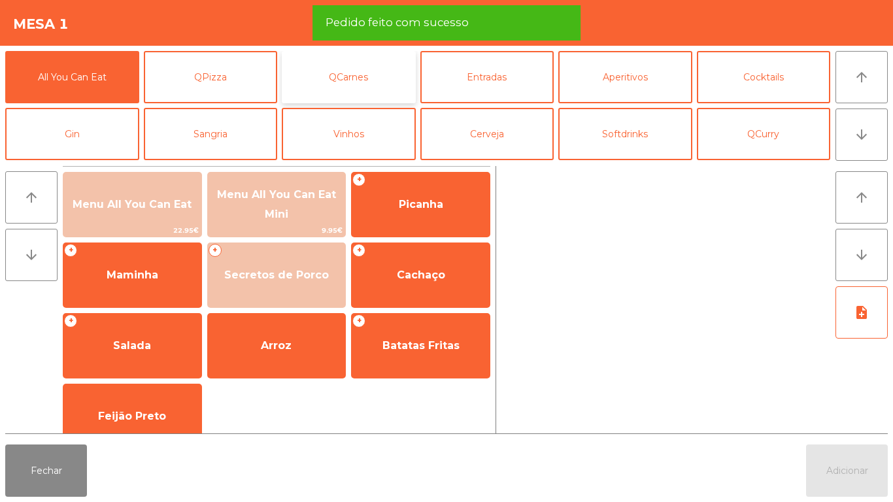
click at [345, 82] on button "QCarnes" at bounding box center [349, 77] width 134 height 52
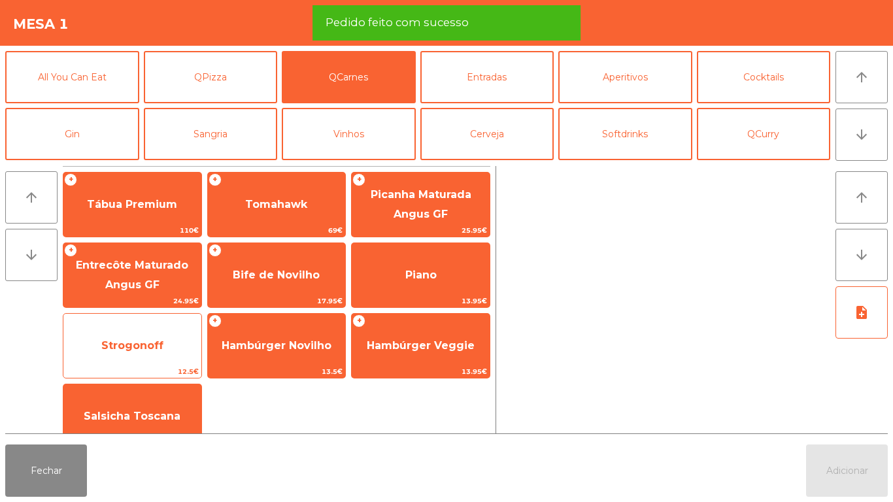
click at [139, 342] on span "Strogonoff" at bounding box center [132, 345] width 62 height 12
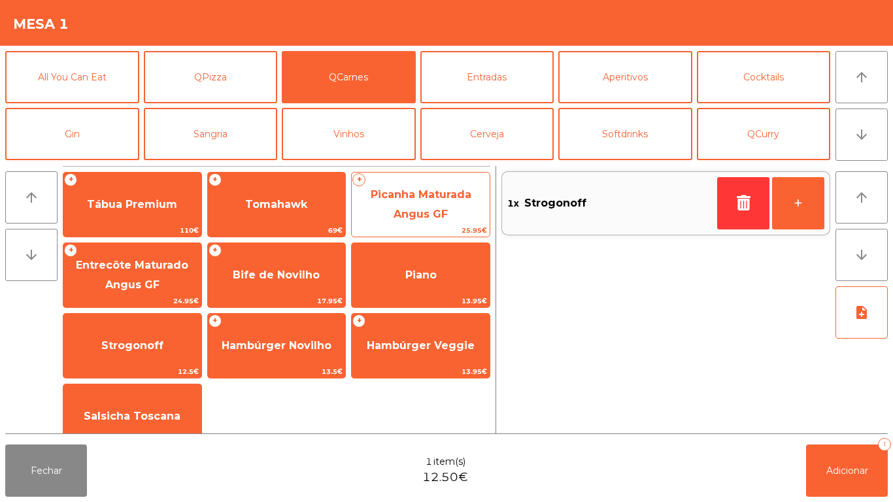
click at [413, 200] on span "Picanha Maturada Angus GF" at bounding box center [421, 204] width 101 height 32
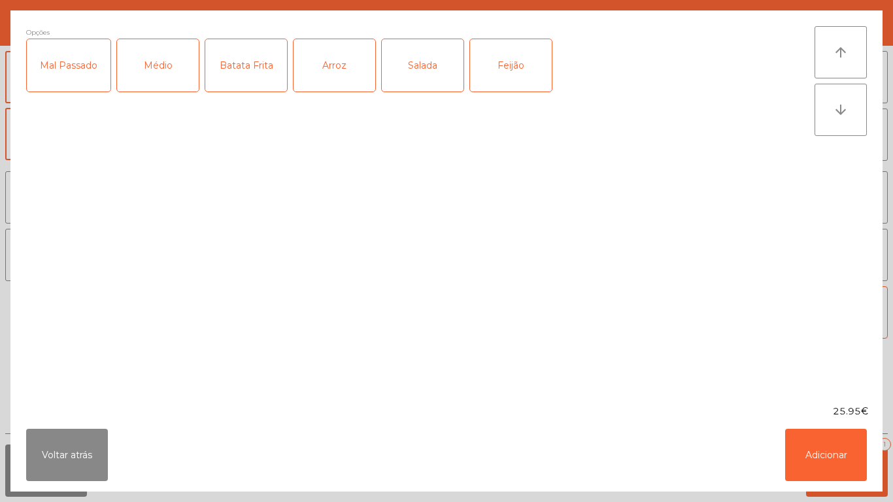
click at [90, 70] on div "Mal Passado" at bounding box center [69, 65] width 84 height 52
click at [259, 69] on div "Batata Frita" at bounding box center [246, 65] width 82 height 52
click at [344, 82] on div "Arroz" at bounding box center [334, 65] width 82 height 52
click at [798, 447] on button "Adicionar" at bounding box center [826, 455] width 82 height 52
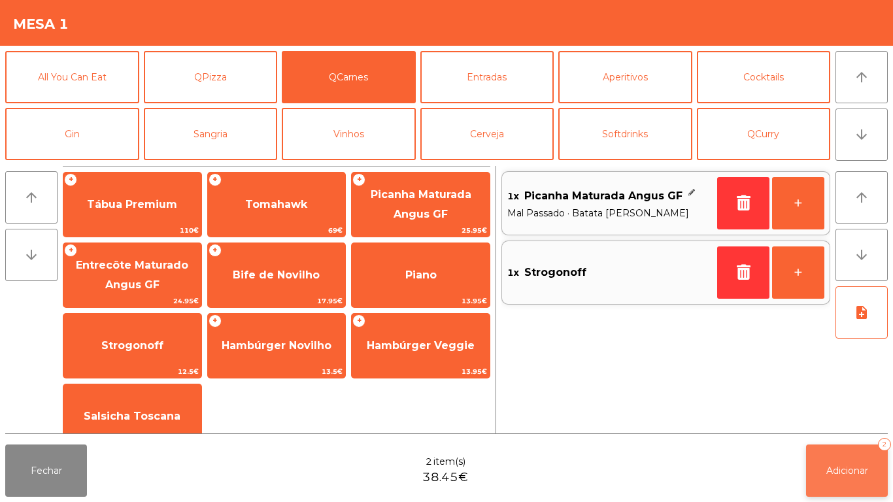
click at [849, 465] on span "Adicionar" at bounding box center [847, 471] width 42 height 12
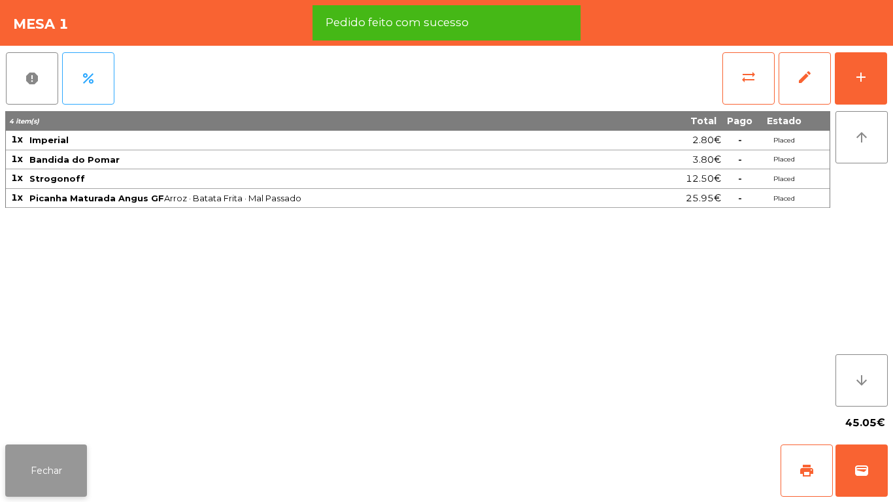
click at [54, 447] on button "Fechar" at bounding box center [46, 470] width 82 height 52
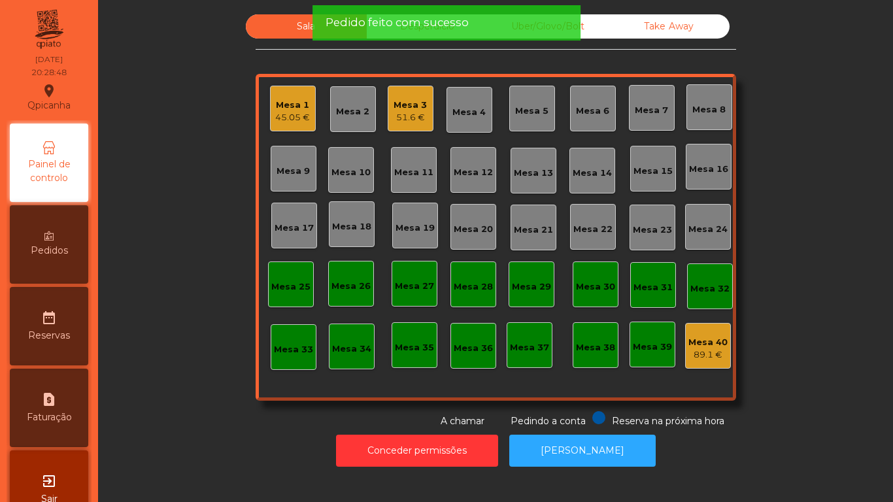
click at [154, 392] on div "Sala Desperdicio Uber/Glovo/Bolt Take Away Mesa 1 45.05 € Mesa 2 Mesa 3 51.6 € …" at bounding box center [495, 221] width 759 height 414
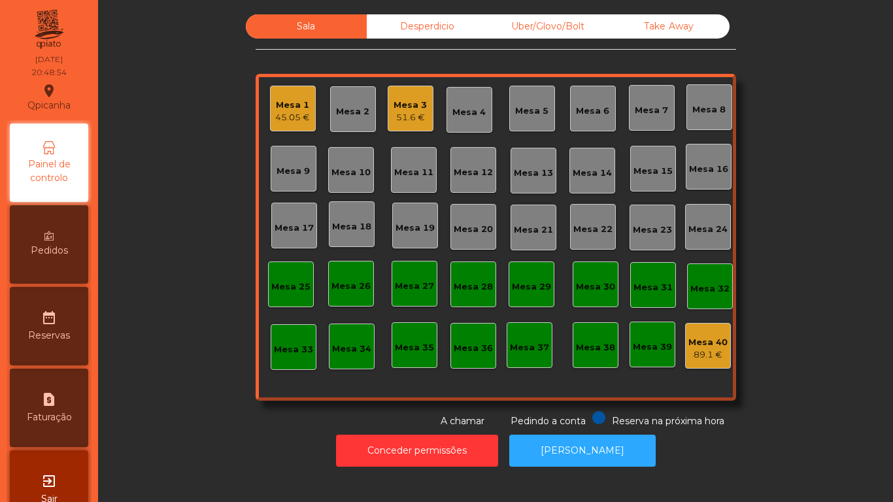
click at [406, 119] on div "51.6 €" at bounding box center [409, 117] width 33 height 13
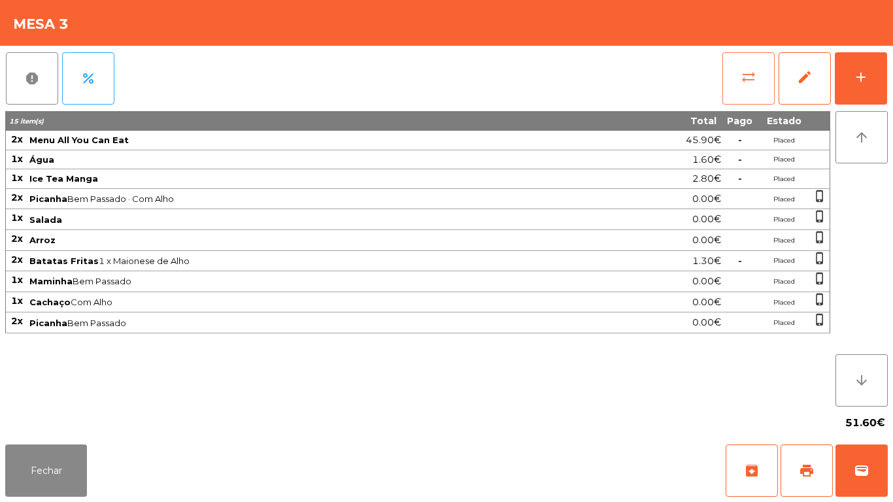
click at [733, 69] on button "sync_alt" at bounding box center [748, 78] width 52 height 52
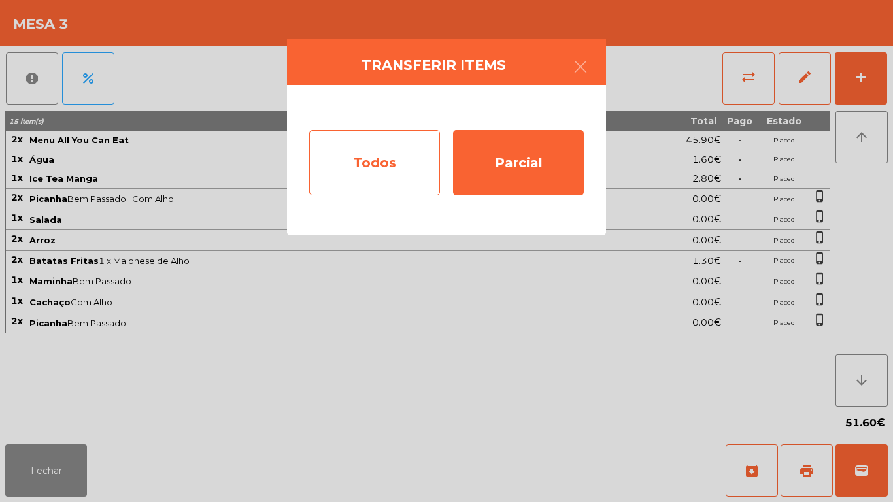
click at [390, 175] on div "Todos" at bounding box center [374, 162] width 131 height 65
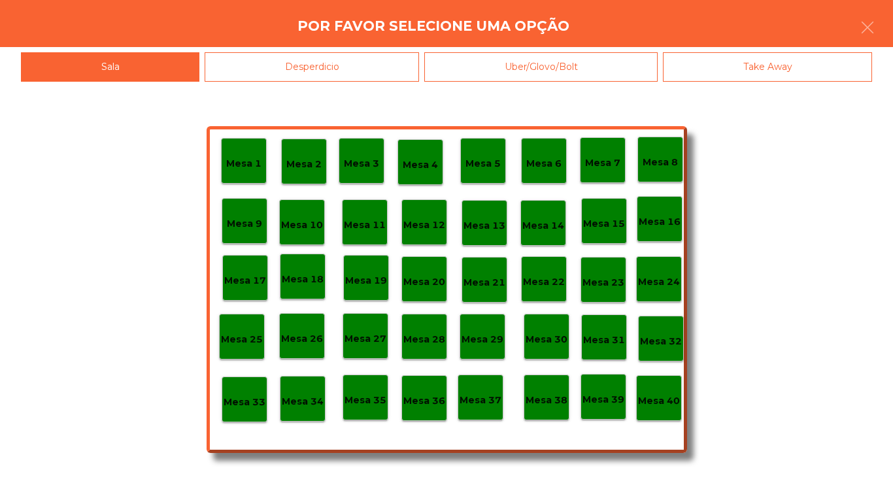
click at [667, 392] on div "Mesa 40" at bounding box center [659, 398] width 42 height 20
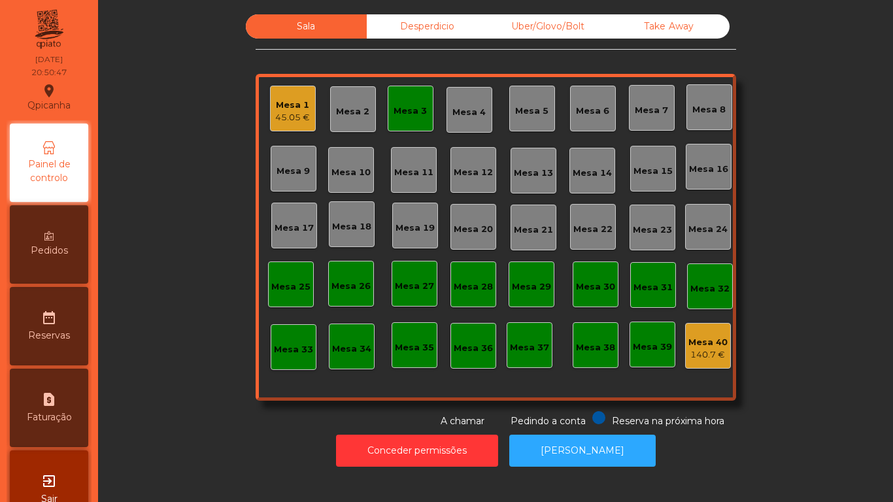
click at [405, 103] on div "Mesa 3" at bounding box center [409, 108] width 33 height 18
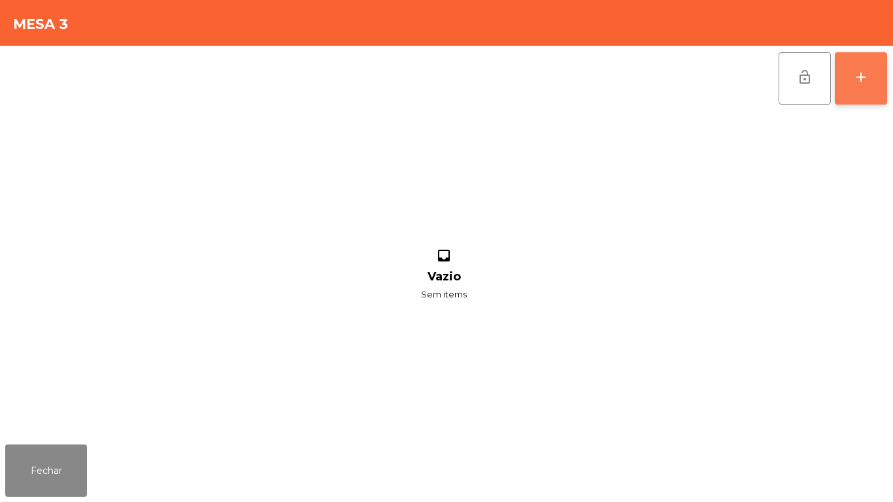
click at [837, 89] on button "add" at bounding box center [861, 78] width 52 height 52
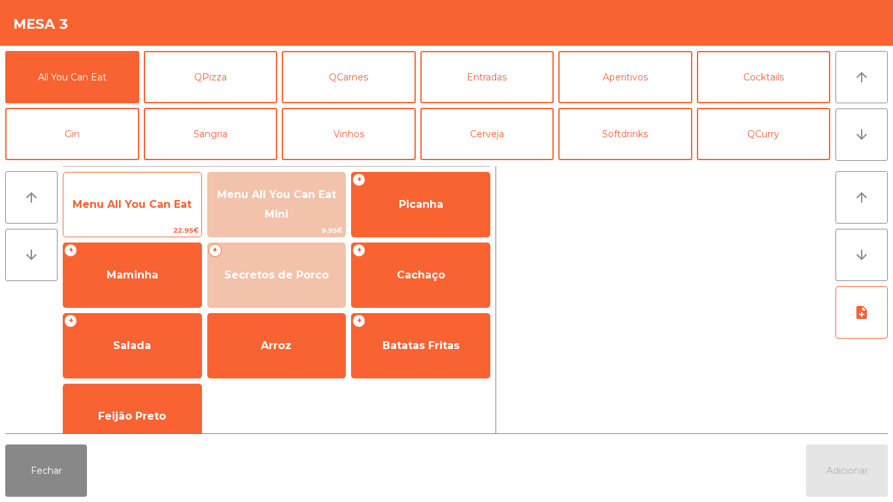
click at [138, 203] on span "Menu All You Can Eat" at bounding box center [132, 204] width 119 height 12
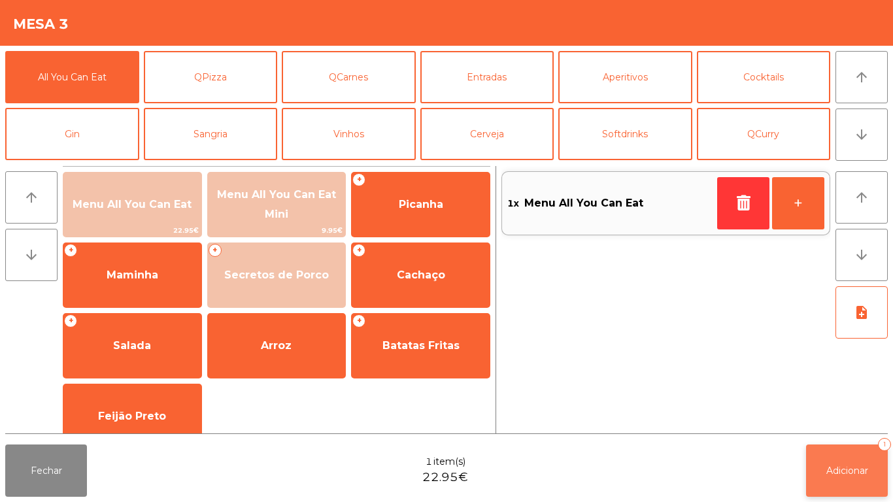
click at [838, 475] on span "Adicionar" at bounding box center [847, 471] width 42 height 12
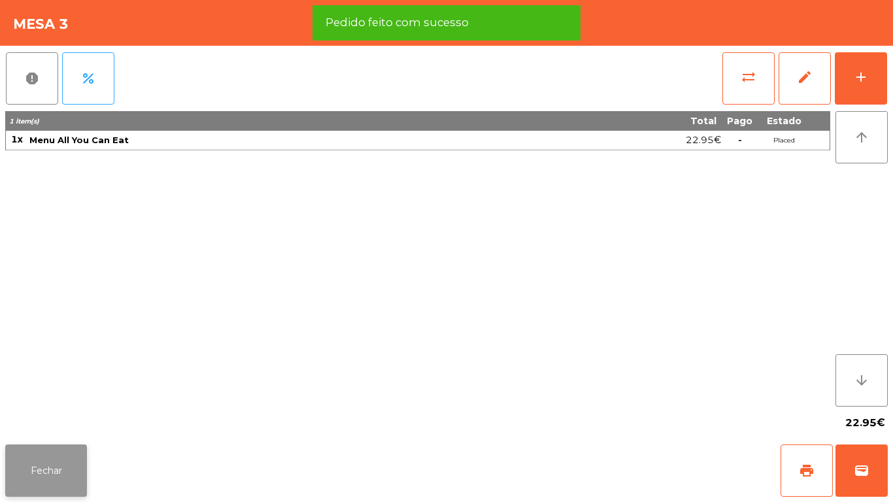
click at [55, 454] on button "Fechar" at bounding box center [46, 470] width 82 height 52
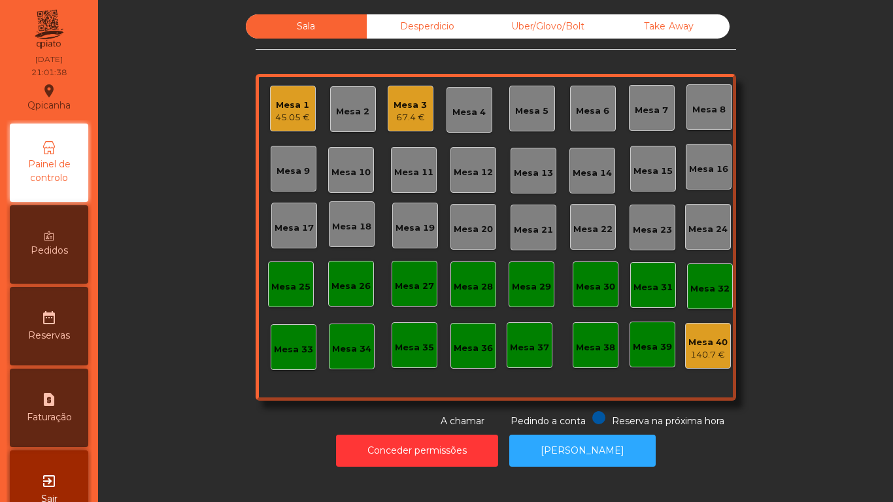
click at [393, 121] on div "67.4 €" at bounding box center [409, 117] width 33 height 13
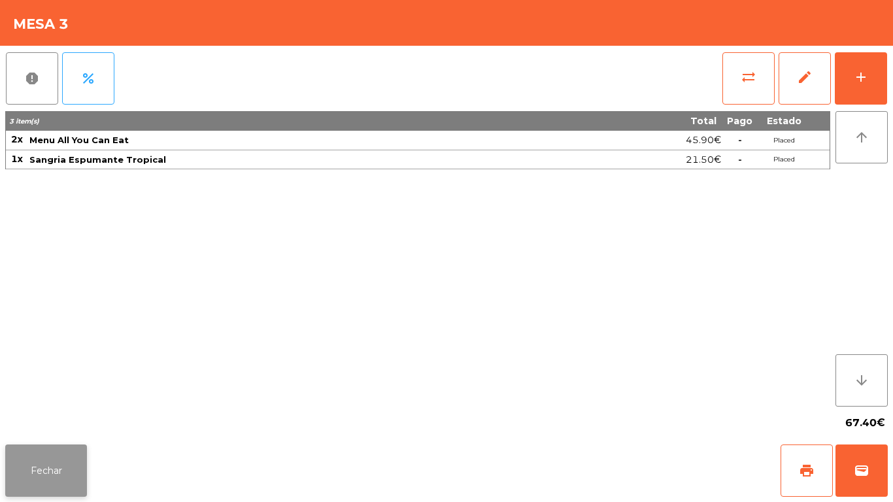
click at [58, 493] on button "Fechar" at bounding box center [46, 470] width 82 height 52
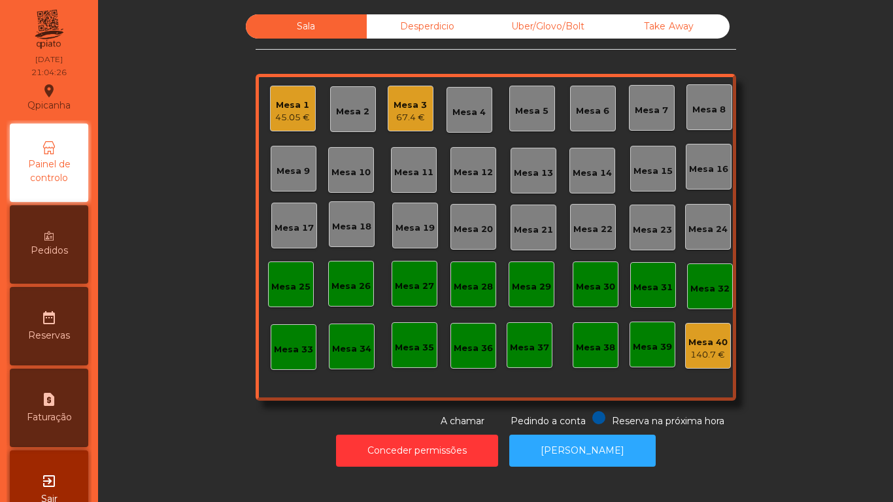
click at [368, 118] on div "Mesa 2" at bounding box center [353, 109] width 46 height 46
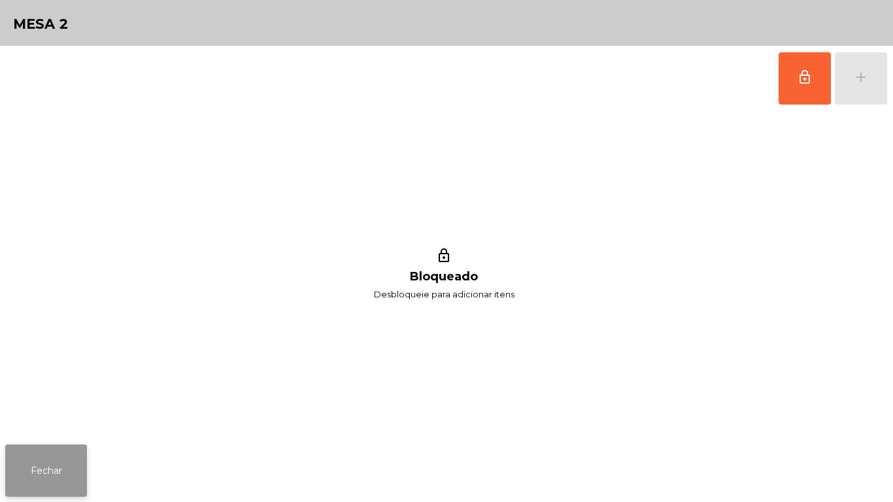
click at [69, 449] on button "Fechar" at bounding box center [46, 470] width 82 height 52
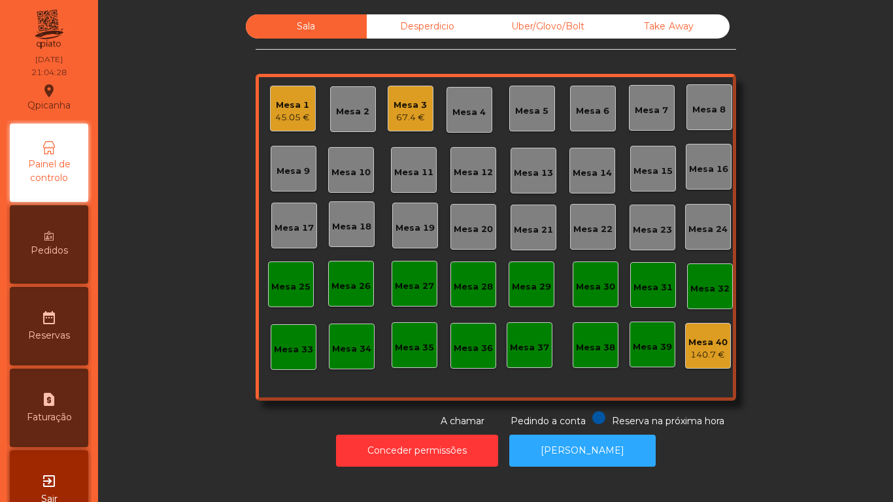
click at [415, 127] on div "Mesa 3 67.4 €" at bounding box center [411, 109] width 46 height 46
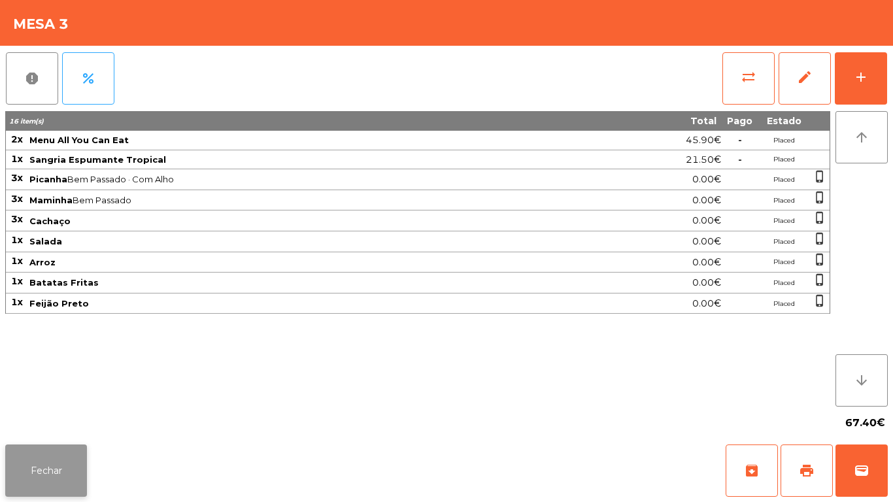
click at [62, 458] on button "Fechar" at bounding box center [46, 470] width 82 height 52
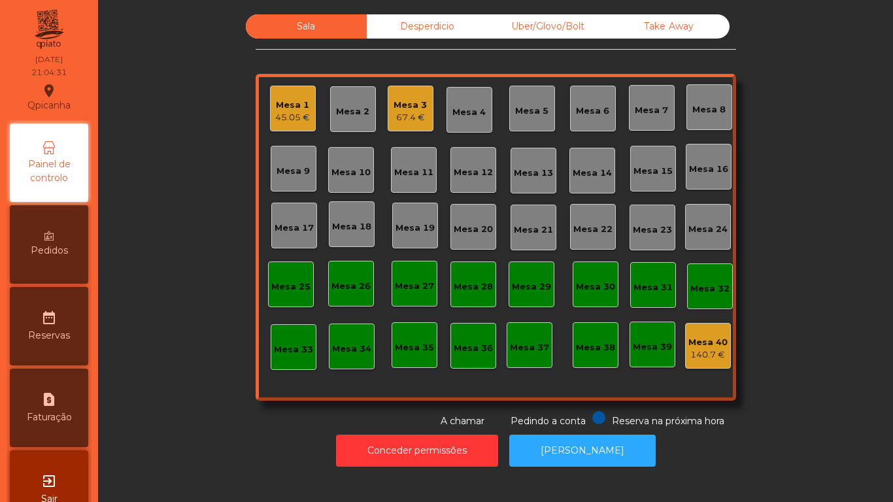
click at [114, 456] on div "Sala Desperdicio Uber/Glovo/Bolt Take Away Mesa 1 45.05 € Mesa 2 Mesa 3 67.4 € …" at bounding box center [495, 243] width 779 height 459
click at [290, 119] on div "45.05 €" at bounding box center [292, 117] width 35 height 13
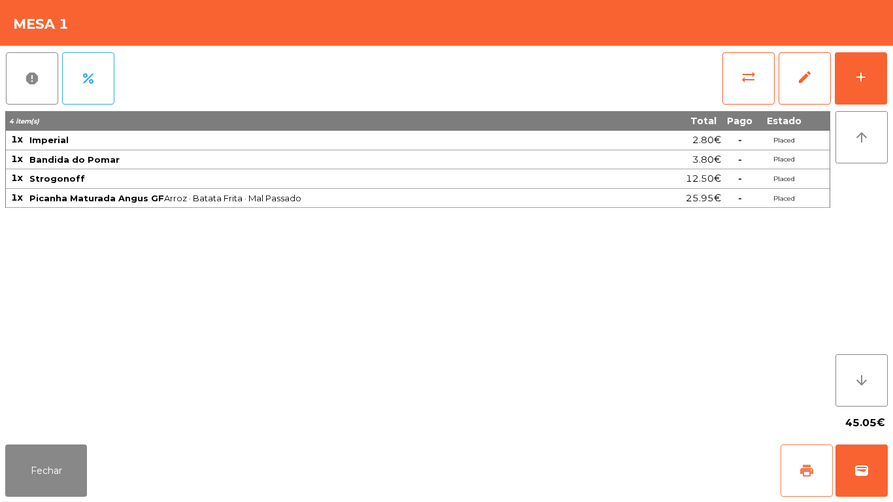
click at [790, 469] on button "print" at bounding box center [806, 470] width 52 height 52
click at [853, 458] on button "wallet" at bounding box center [861, 470] width 52 height 52
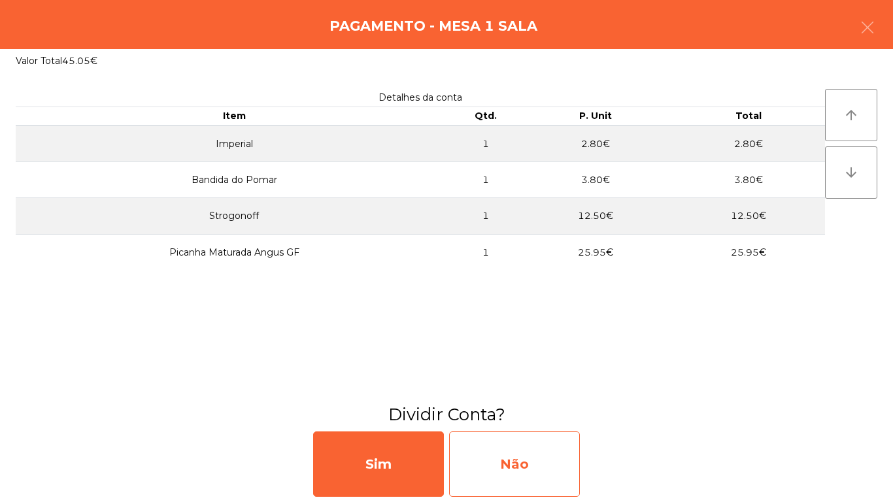
click at [510, 459] on div "Não" at bounding box center [514, 463] width 131 height 65
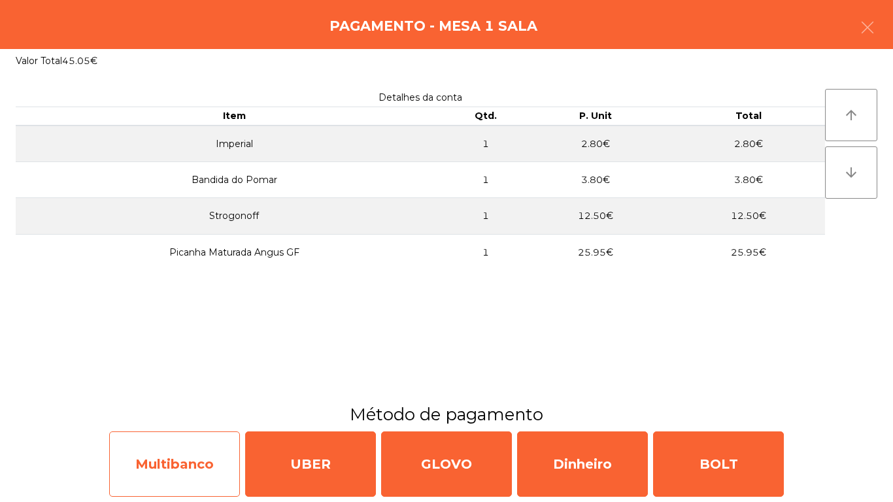
click at [188, 468] on div "Multibanco" at bounding box center [174, 463] width 131 height 65
select select "**"
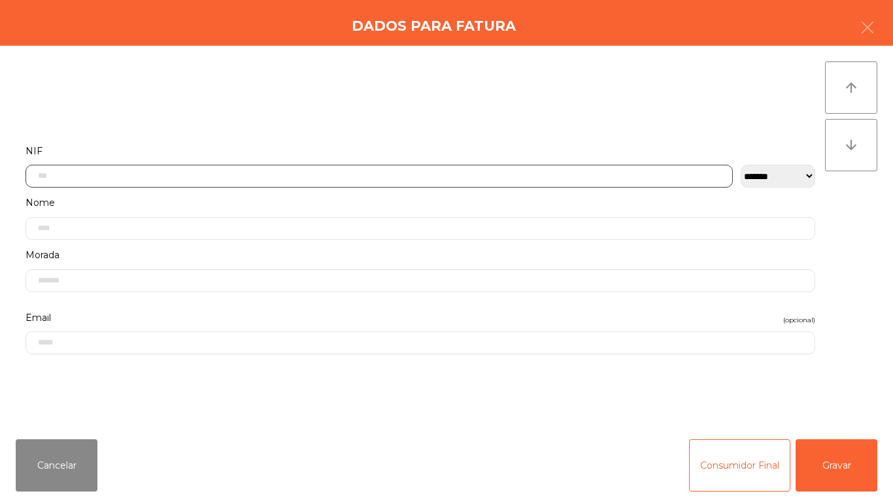
click at [103, 178] on input "text" at bounding box center [378, 176] width 707 height 23
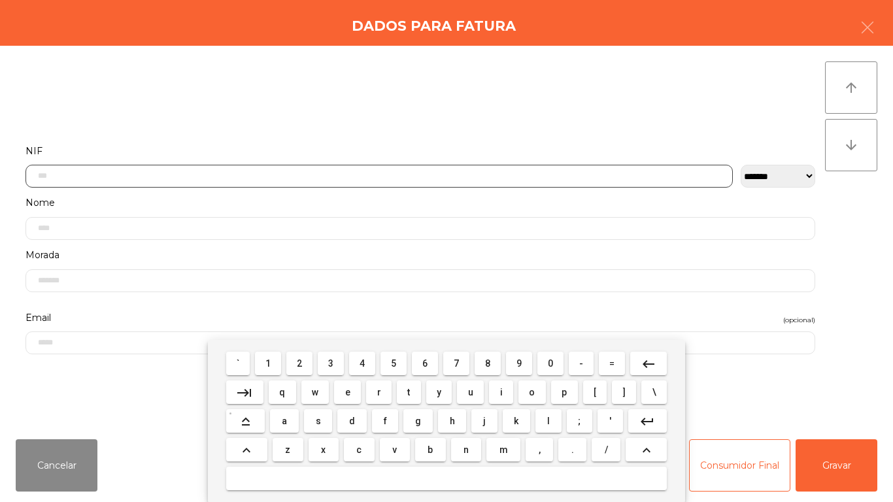
scroll to position [80, 0]
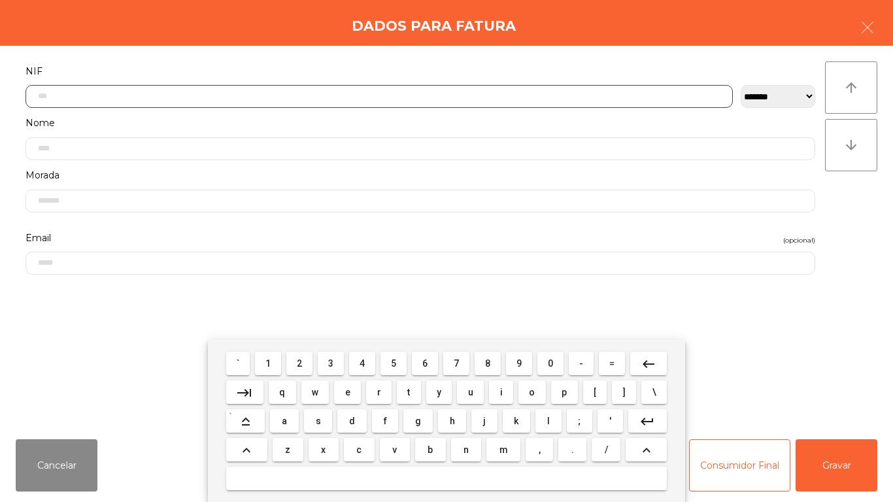
click at [301, 363] on span "2" at bounding box center [299, 363] width 5 height 10
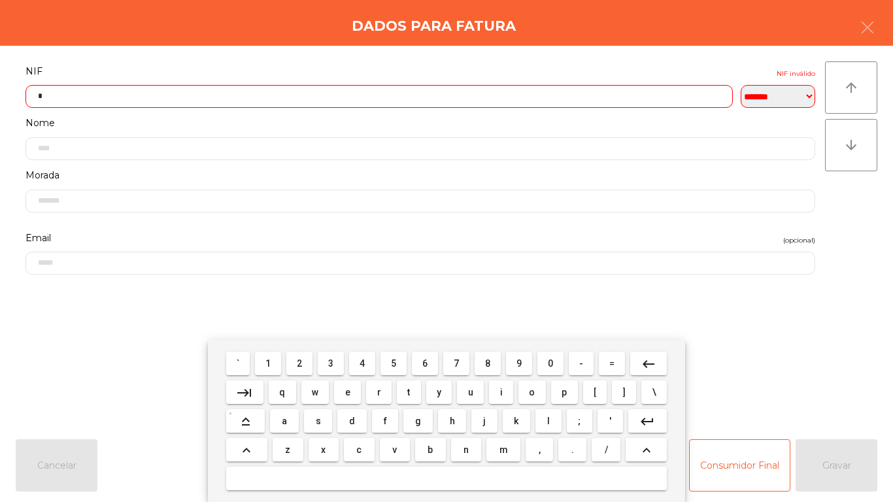
click at [395, 366] on span "5" at bounding box center [393, 363] width 5 height 10
click at [300, 363] on span "2" at bounding box center [299, 363] width 5 height 10
click at [425, 363] on span "6" at bounding box center [424, 363] width 5 height 10
click at [300, 362] on span "2" at bounding box center [299, 363] width 5 height 10
click at [641, 363] on mat-icon "keyboard_backspace" at bounding box center [649, 364] width 16 height 16
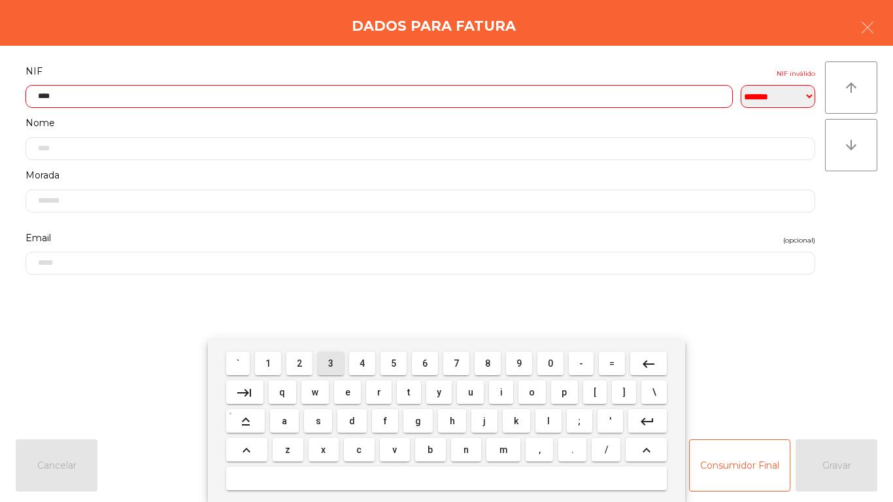
click at [331, 363] on span "3" at bounding box center [330, 363] width 5 height 10
click at [522, 360] on span "9" at bounding box center [518, 363] width 5 height 10
click at [362, 363] on span "4" at bounding box center [361, 363] width 5 height 10
click at [301, 361] on span "2" at bounding box center [299, 363] width 5 height 10
click at [638, 358] on button "keyboard_backspace" at bounding box center [648, 364] width 37 height 24
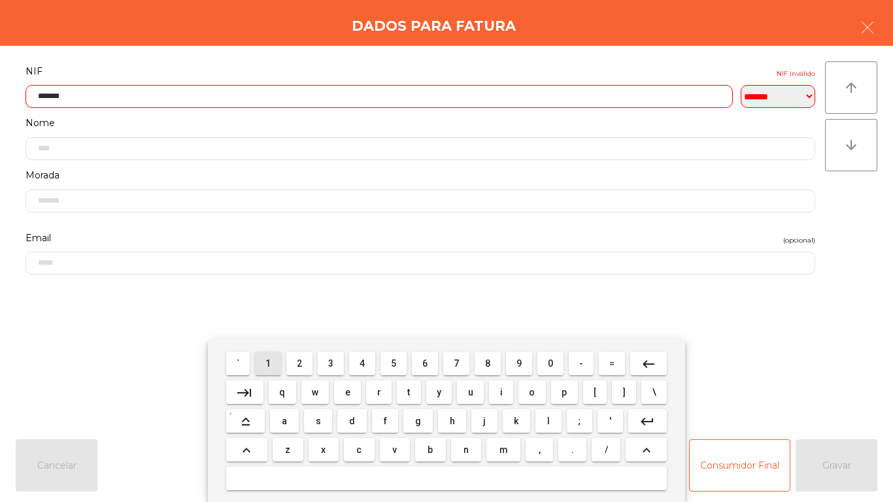
click at [269, 363] on span "1" at bounding box center [267, 363] width 5 height 10
click at [331, 363] on span "3" at bounding box center [330, 363] width 5 height 10
type input "*********"
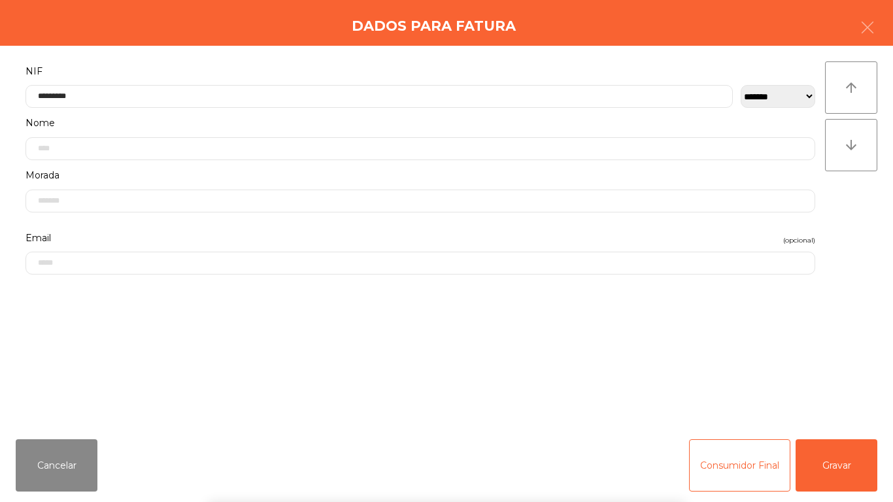
click at [837, 462] on div "` 1 2 3 4 5 6 7 8 9 0 - = keyboard_backspace keyboard_tab q w e r t y u i o p […" at bounding box center [446, 421] width 893 height 162
click at [823, 465] on button "Gravar" at bounding box center [836, 465] width 82 height 52
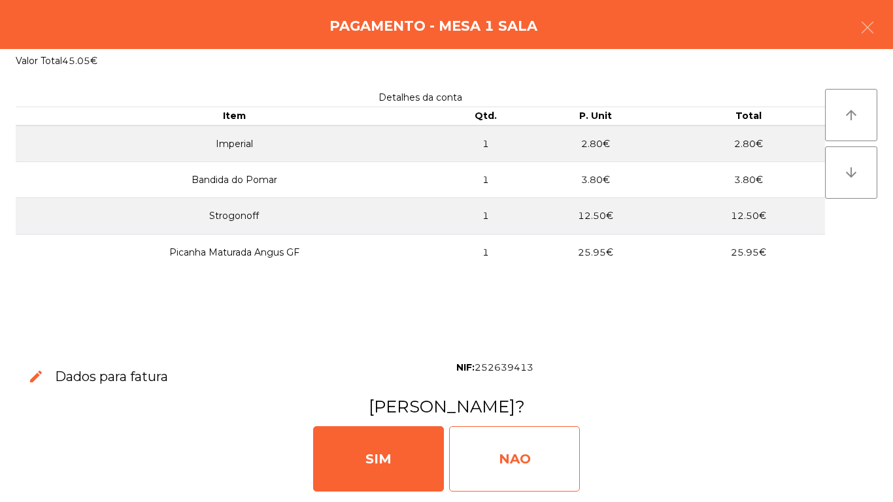
click at [520, 469] on div "NAO" at bounding box center [514, 458] width 131 height 65
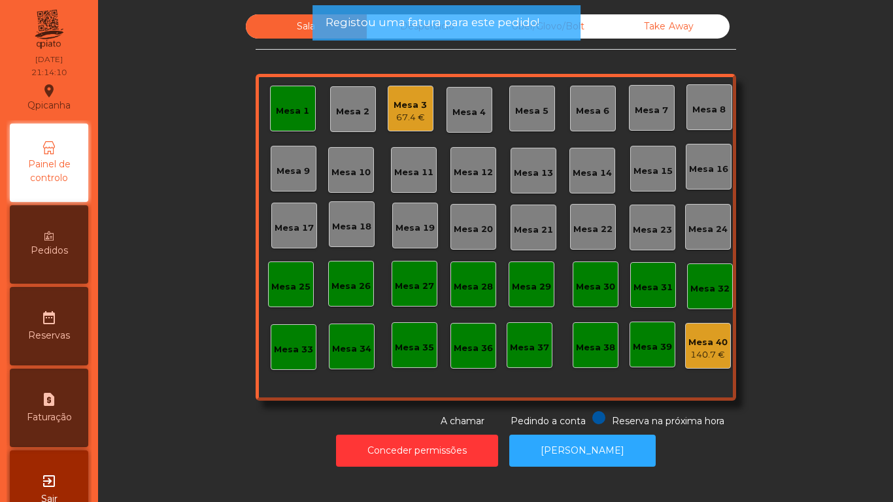
click at [288, 113] on div "Mesa 1" at bounding box center [292, 111] width 33 height 13
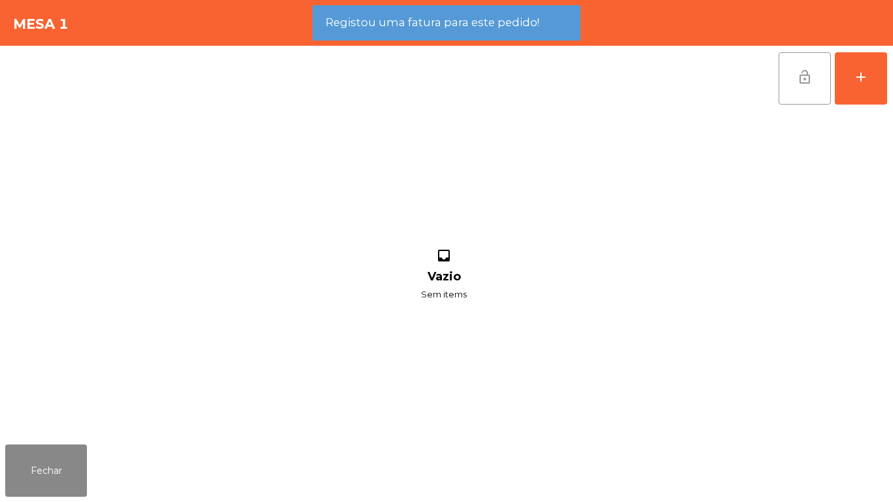
click at [803, 80] on span "lock_open" at bounding box center [805, 77] width 16 height 16
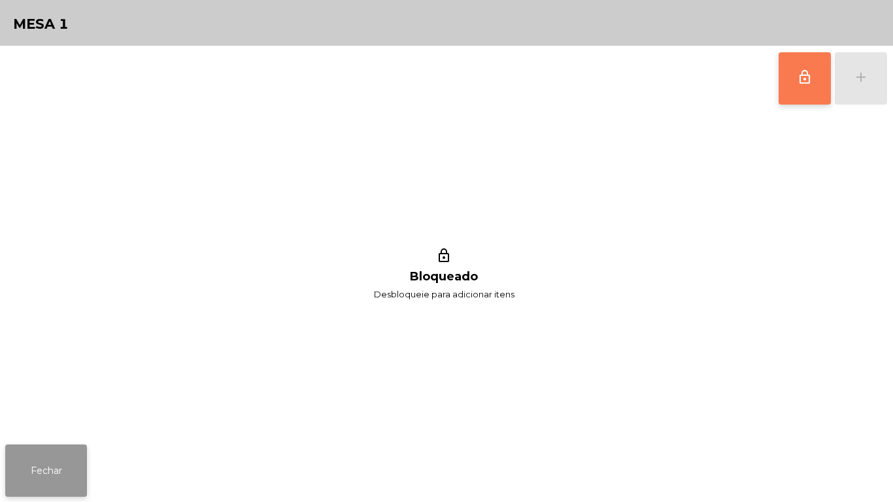
click at [54, 465] on button "Fechar" at bounding box center [46, 470] width 82 height 52
